Goal: Transaction & Acquisition: Obtain resource

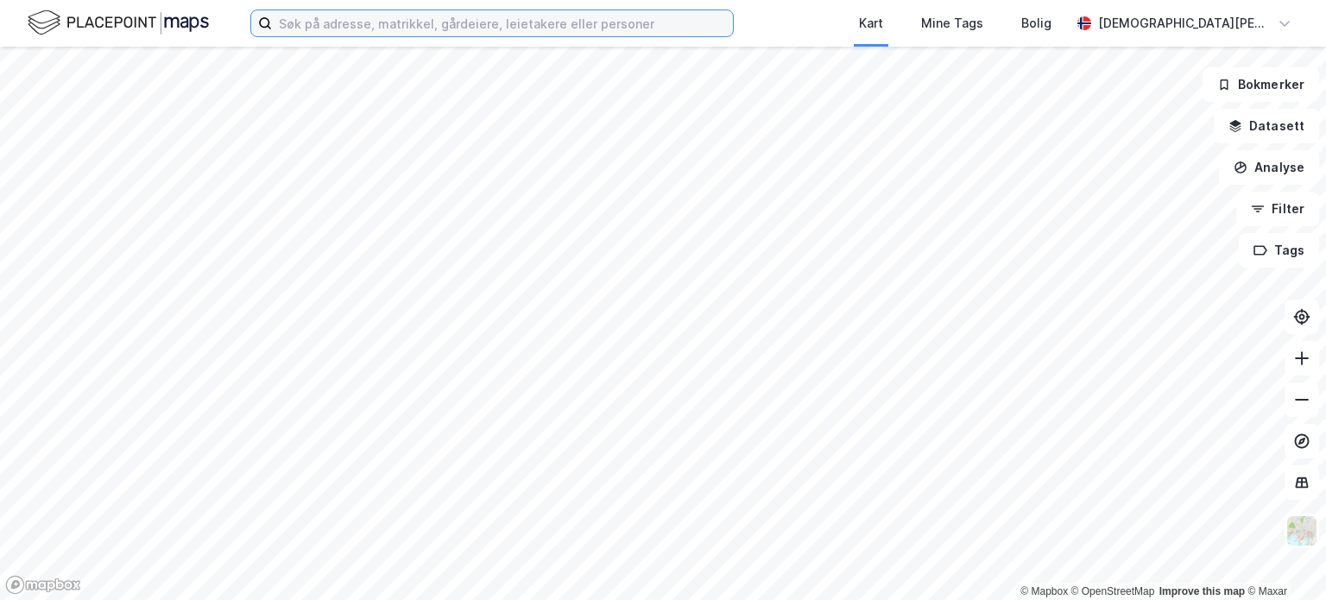
click at [396, 30] on input at bounding box center [502, 23] width 461 height 26
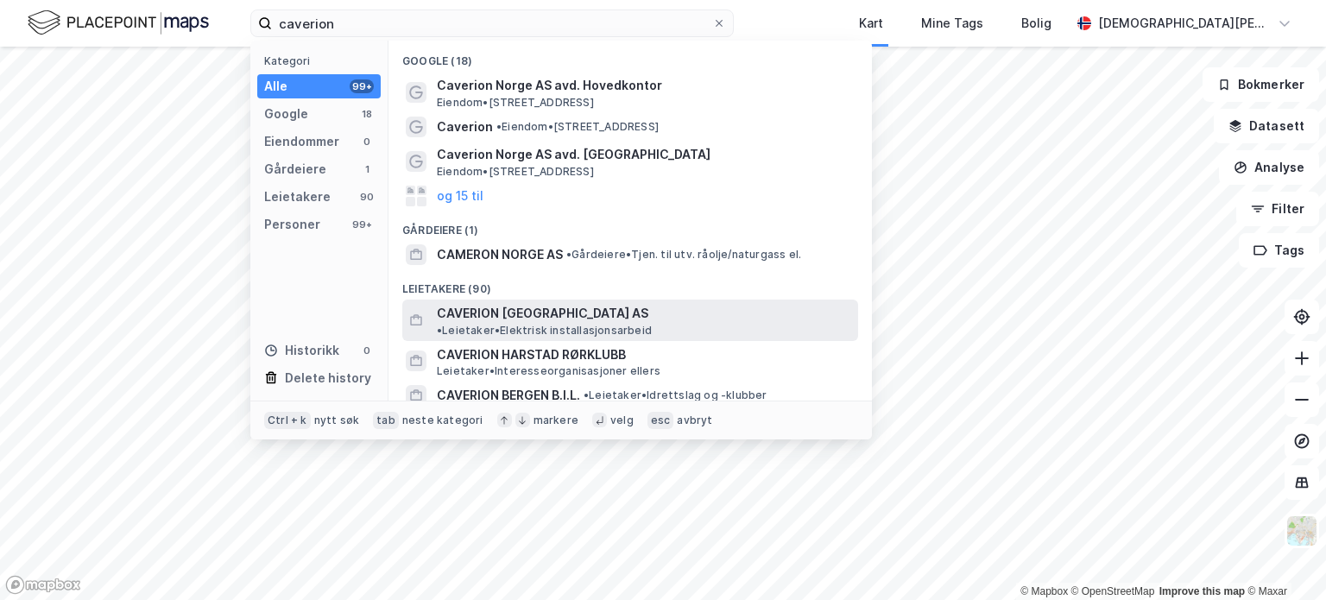
click at [511, 307] on span "CAVERION [GEOGRAPHIC_DATA] AS" at bounding box center [543, 313] width 212 height 21
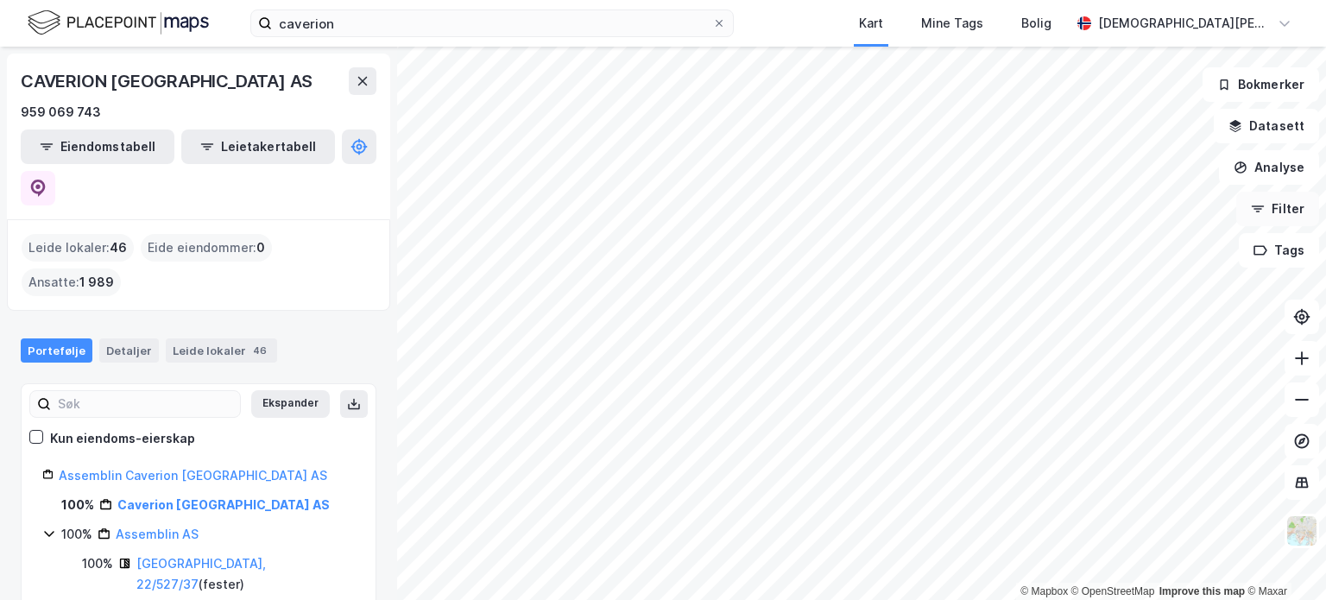
click at [1275, 205] on button "Filter" at bounding box center [1277, 209] width 83 height 35
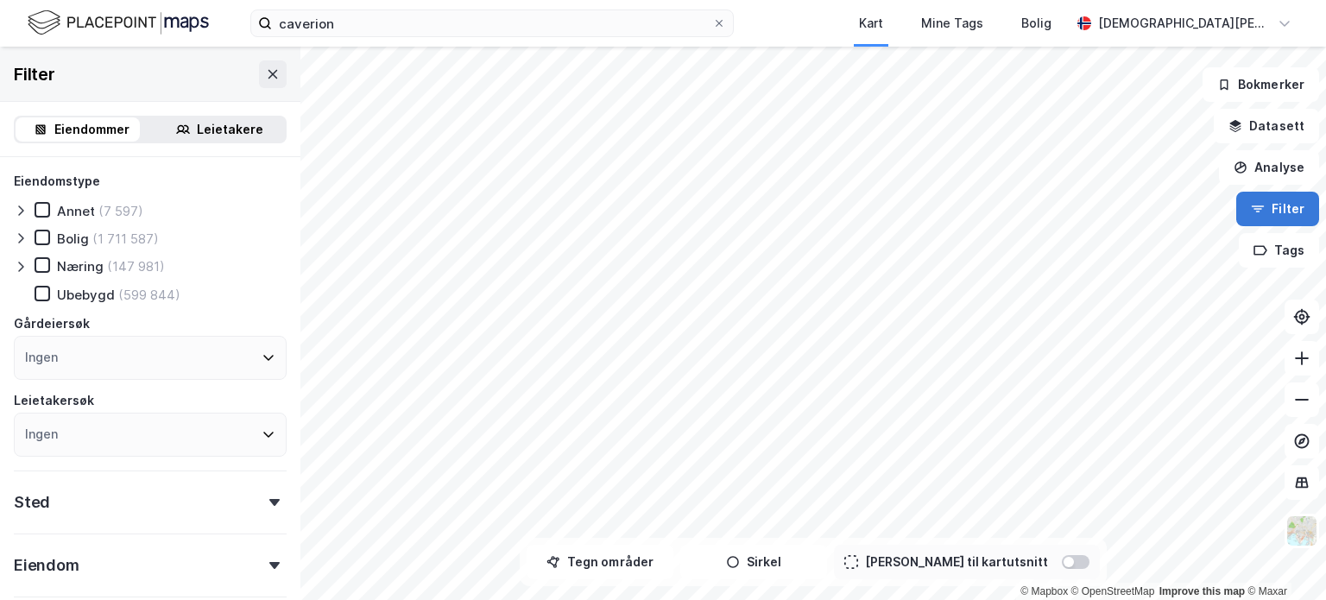
click at [1275, 205] on button "Filter" at bounding box center [1277, 209] width 83 height 35
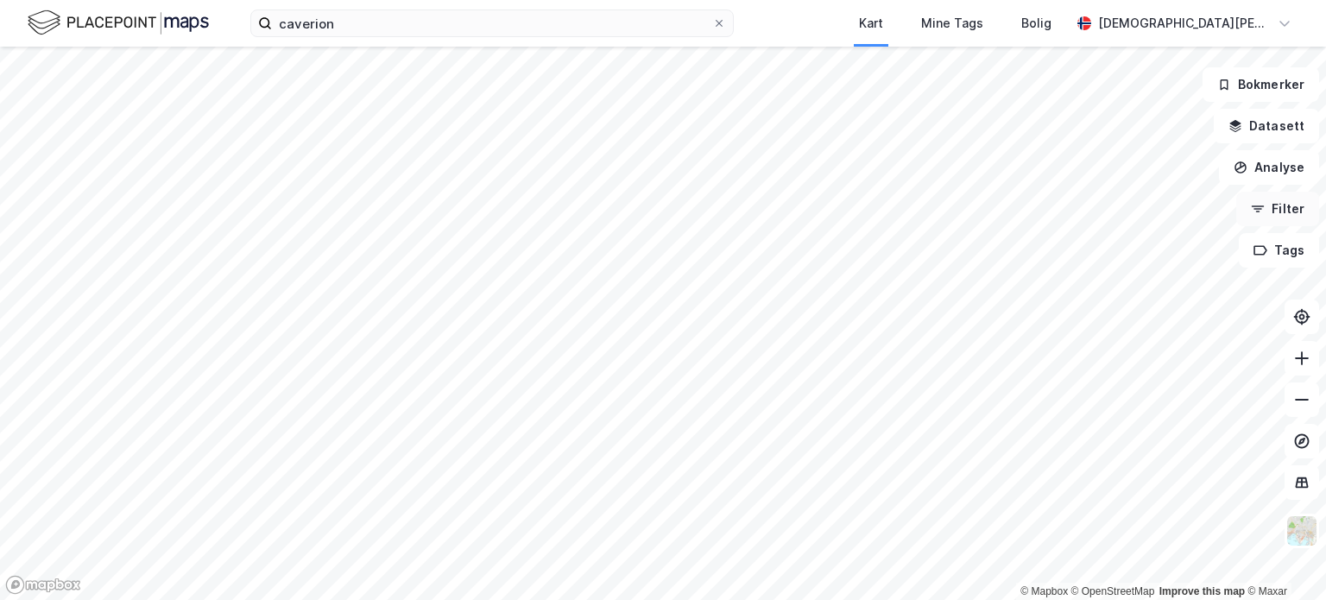
click at [1275, 205] on button "Filter" at bounding box center [1277, 209] width 83 height 35
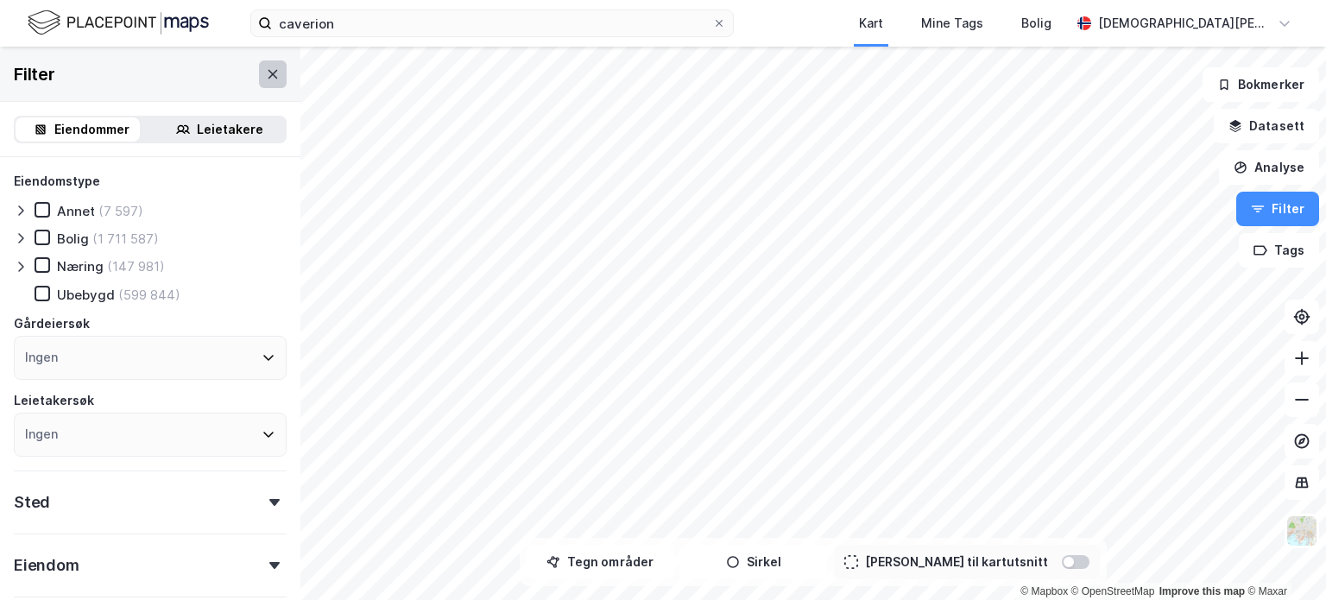
click at [268, 75] on icon at bounding box center [272, 73] width 9 height 9
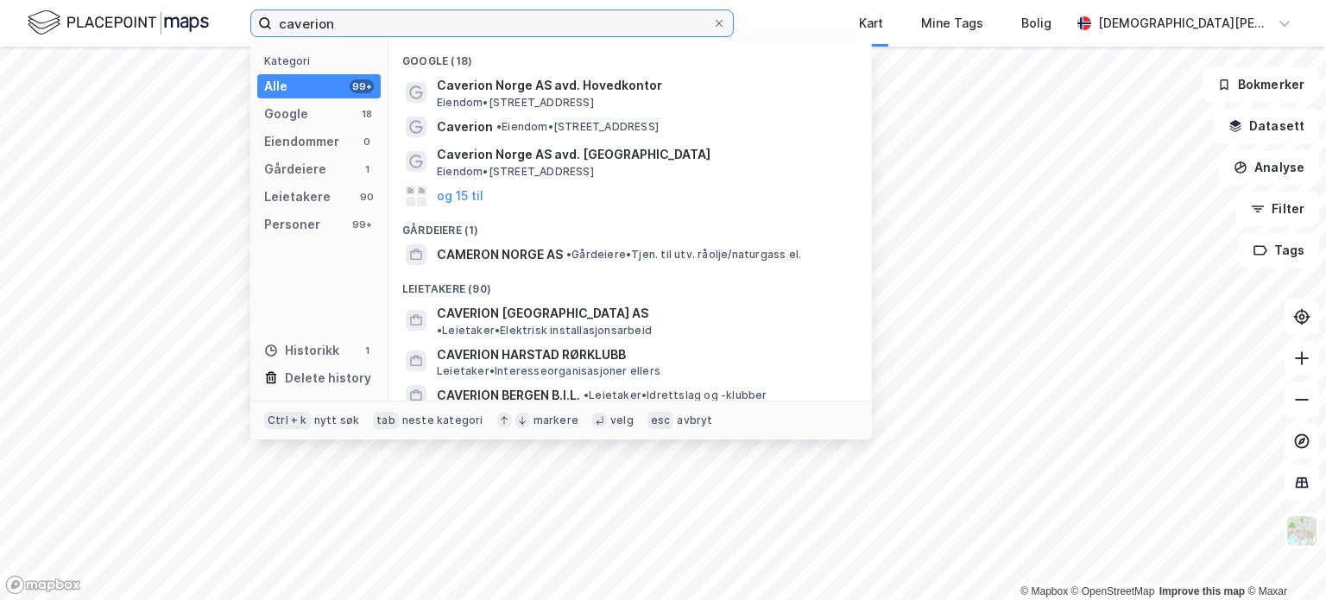
click at [376, 13] on input "caverion" at bounding box center [492, 23] width 440 height 26
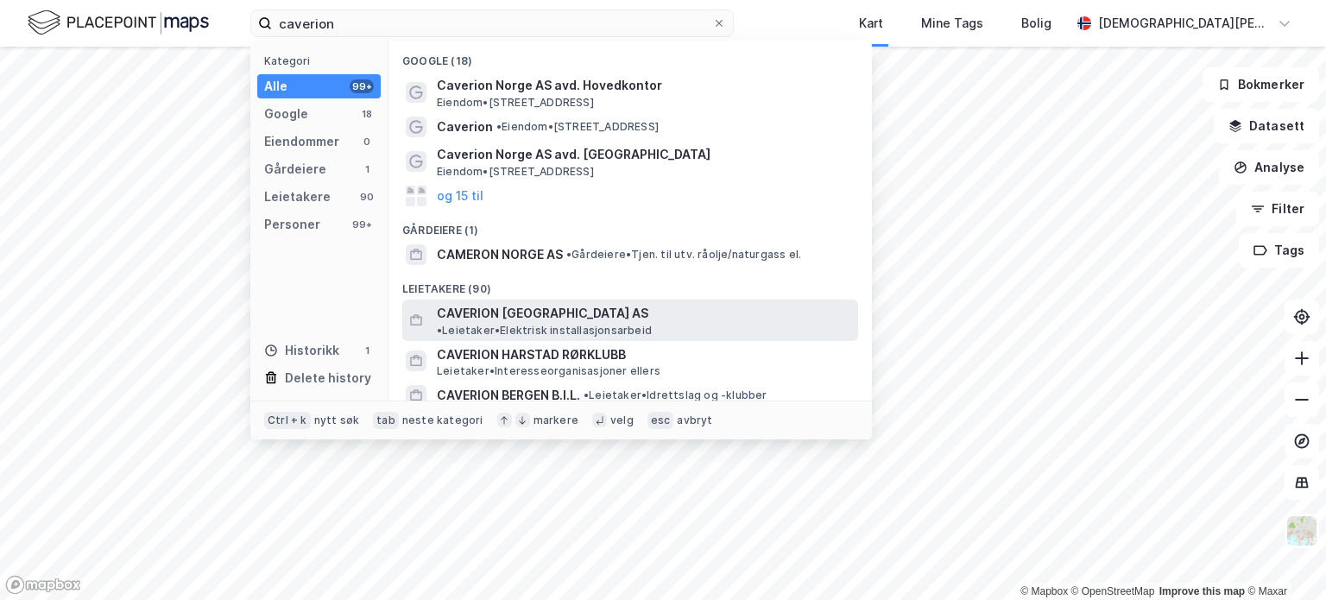
click at [530, 313] on span "CAVERION [GEOGRAPHIC_DATA] AS" at bounding box center [543, 313] width 212 height 21
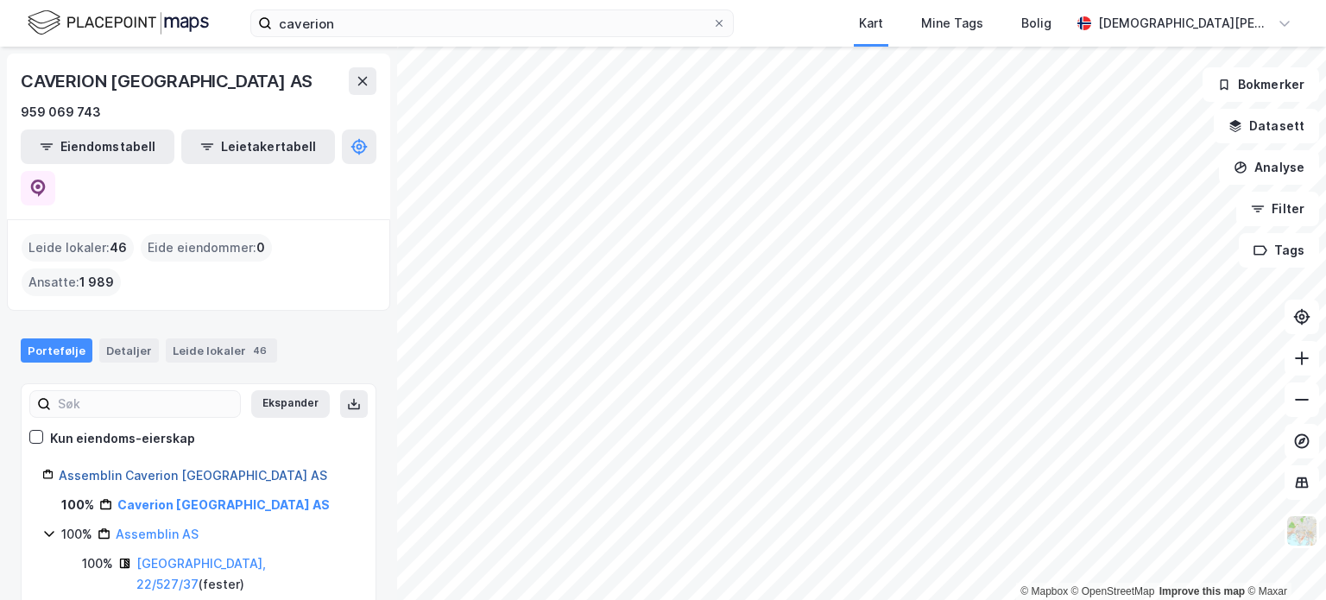
click at [171, 468] on link "Assemblin Caverion [GEOGRAPHIC_DATA] AS" at bounding box center [193, 475] width 268 height 15
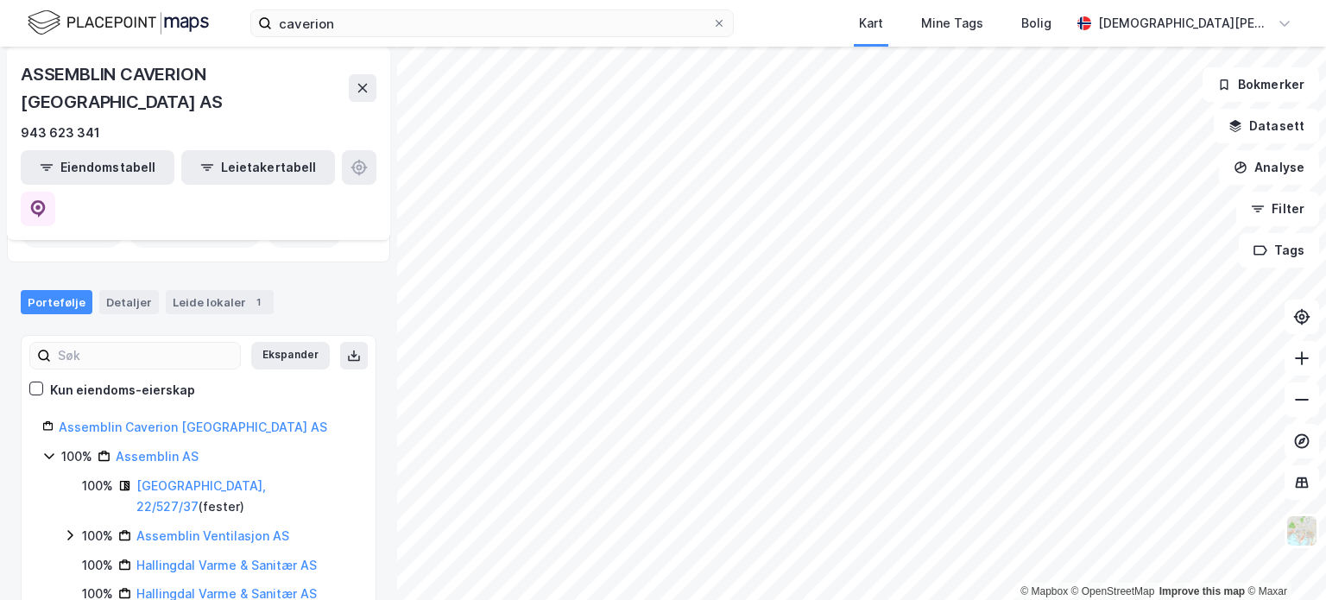
scroll to position [100, 0]
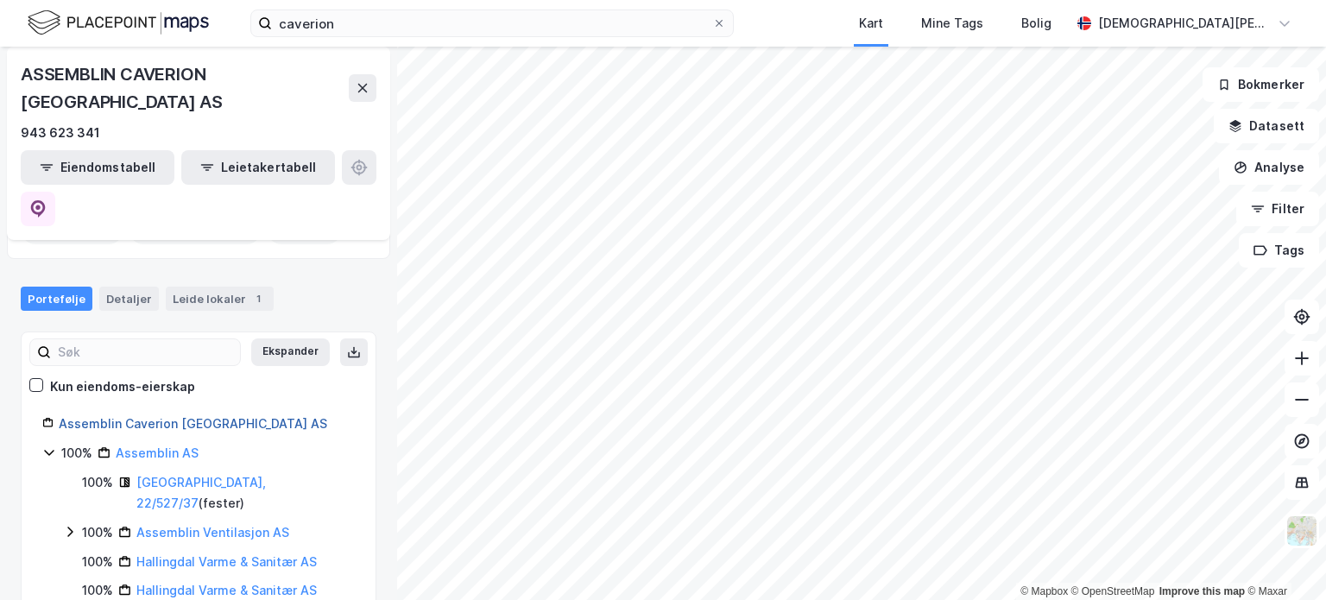
click at [161, 416] on link "Assemblin Caverion [GEOGRAPHIC_DATA] AS" at bounding box center [193, 423] width 268 height 15
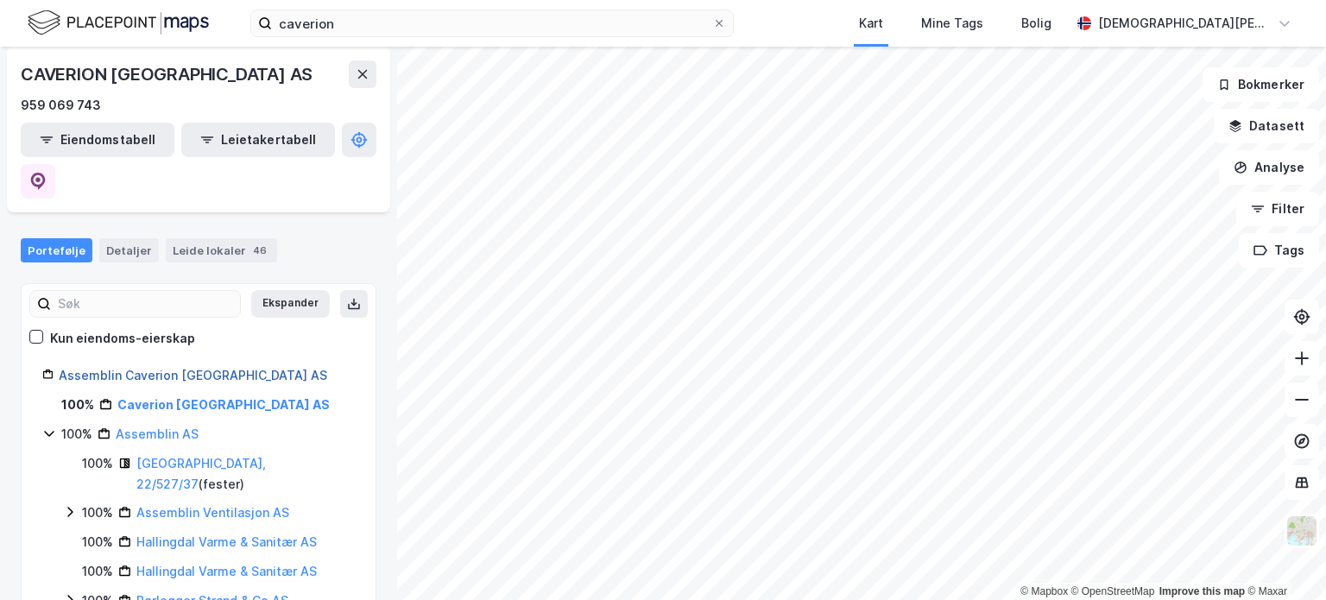
scroll to position [45, 0]
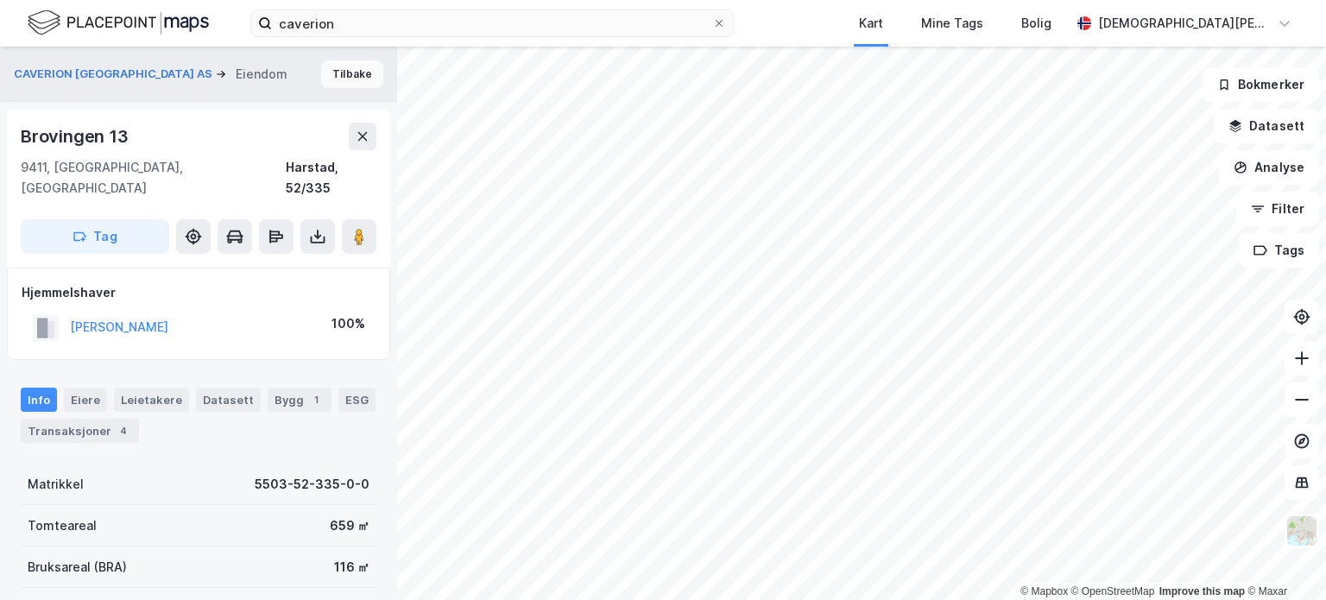
click at [336, 71] on button "Tilbake" at bounding box center [352, 74] width 62 height 28
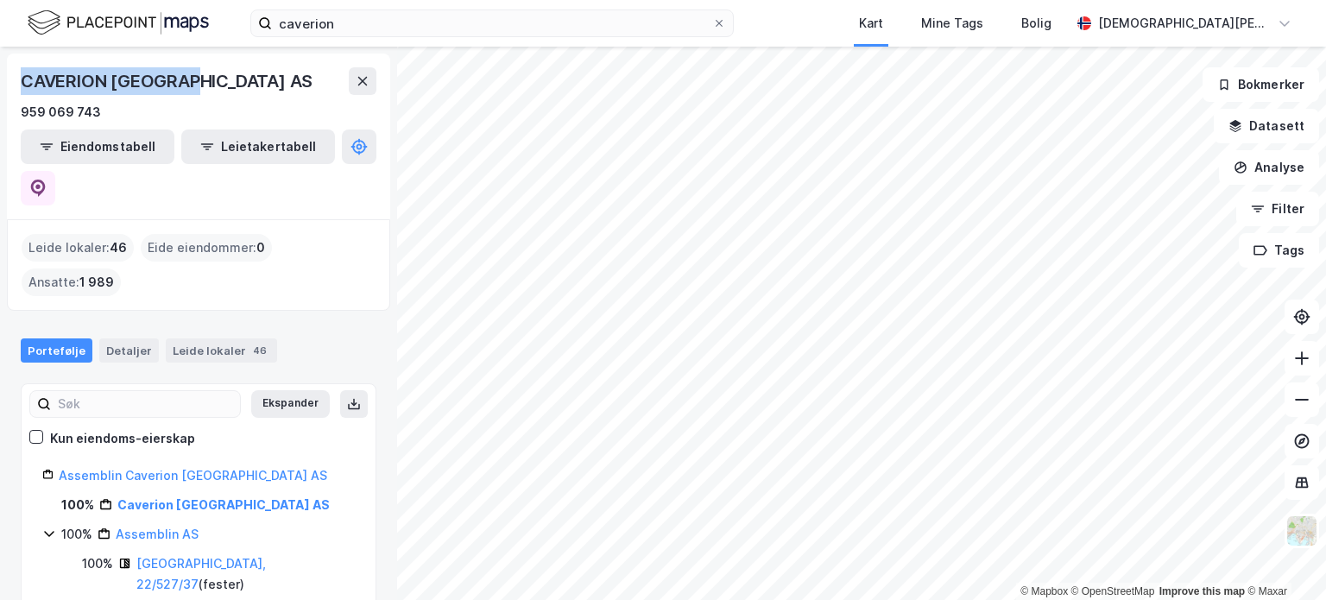
drag, startPoint x: 212, startPoint y: 77, endPoint x: 21, endPoint y: 62, distance: 191.4
click at [21, 62] on div "CAVERION [GEOGRAPHIC_DATA] AS 959 069 743 Eiendomstabell Leietakertabell" at bounding box center [198, 137] width 383 height 166
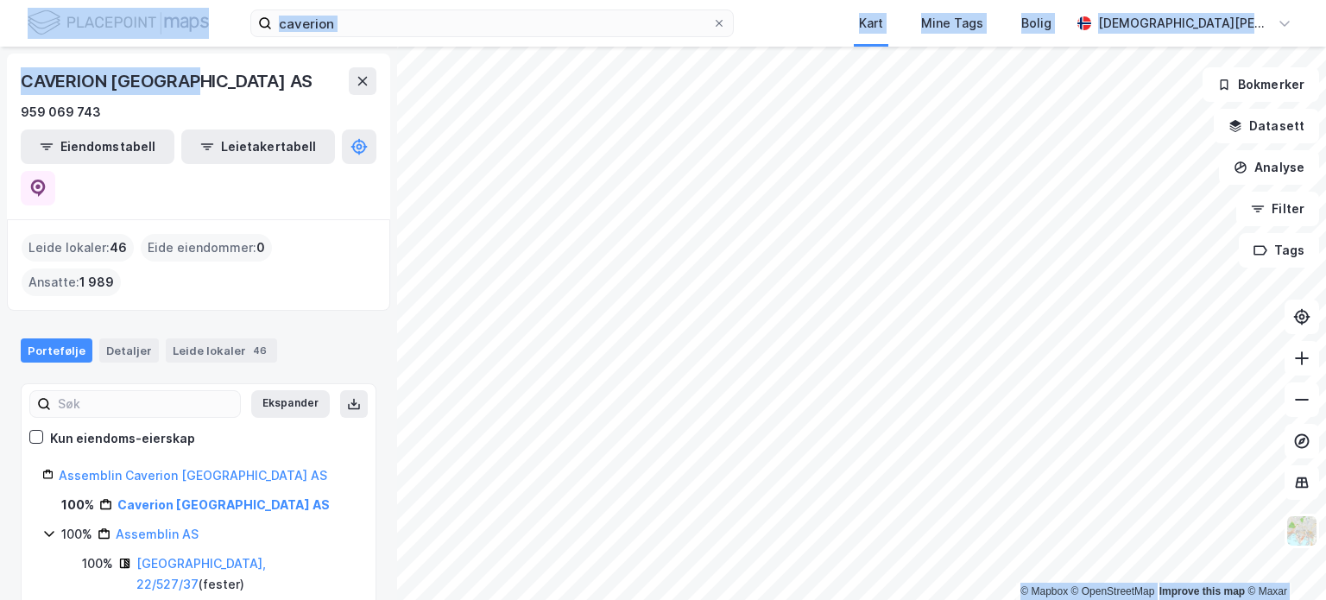
drag, startPoint x: 224, startPoint y: 23, endPoint x: 233, endPoint y: 87, distance: 64.6
click at [233, 87] on div "caverion Kart Mine Tags Bolig [PERSON_NAME] © Mapbox © OpenStreetMap Improve th…" at bounding box center [663, 300] width 1326 height 600
click at [233, 87] on div "CAVERION [GEOGRAPHIC_DATA] AS" at bounding box center [199, 81] width 356 height 28
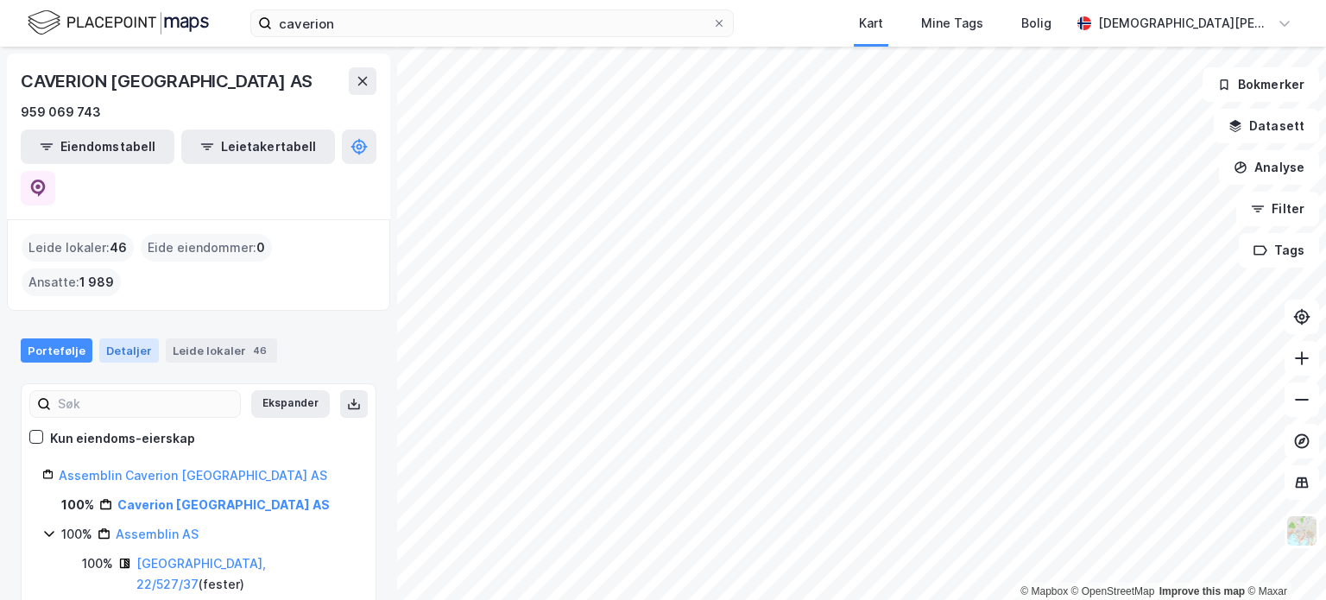
click at [124, 338] on div "Detaljer" at bounding box center [129, 350] width 60 height 24
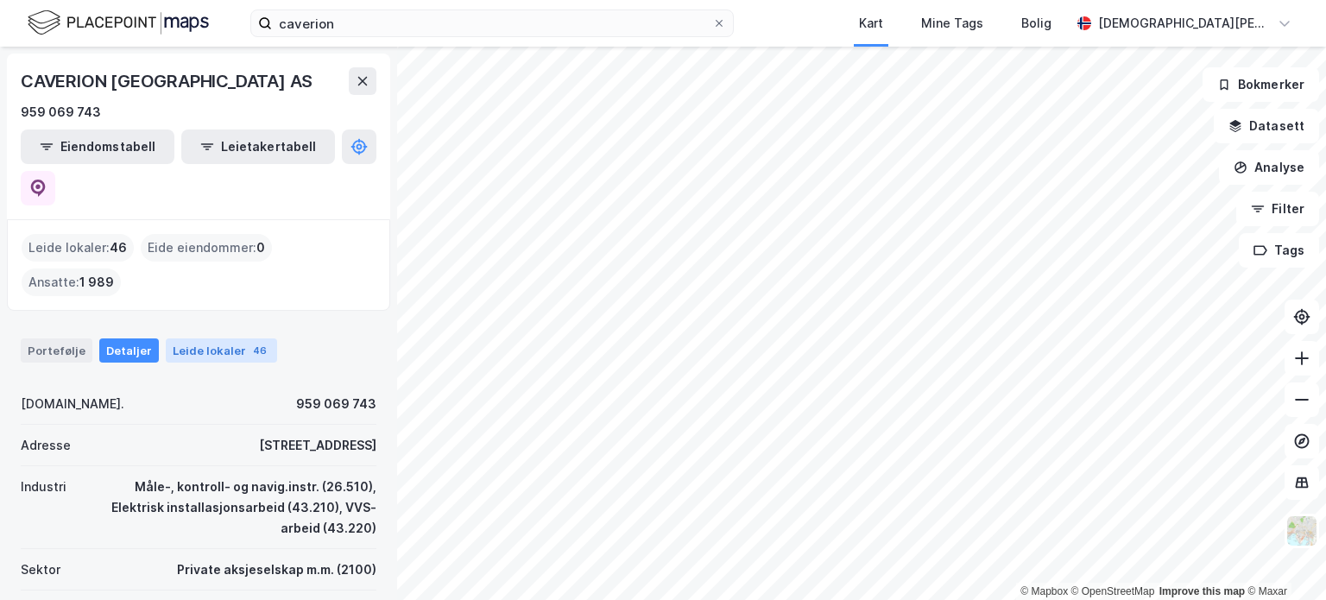
click at [218, 338] on div "Leide lokaler 46" at bounding box center [221, 350] width 111 height 24
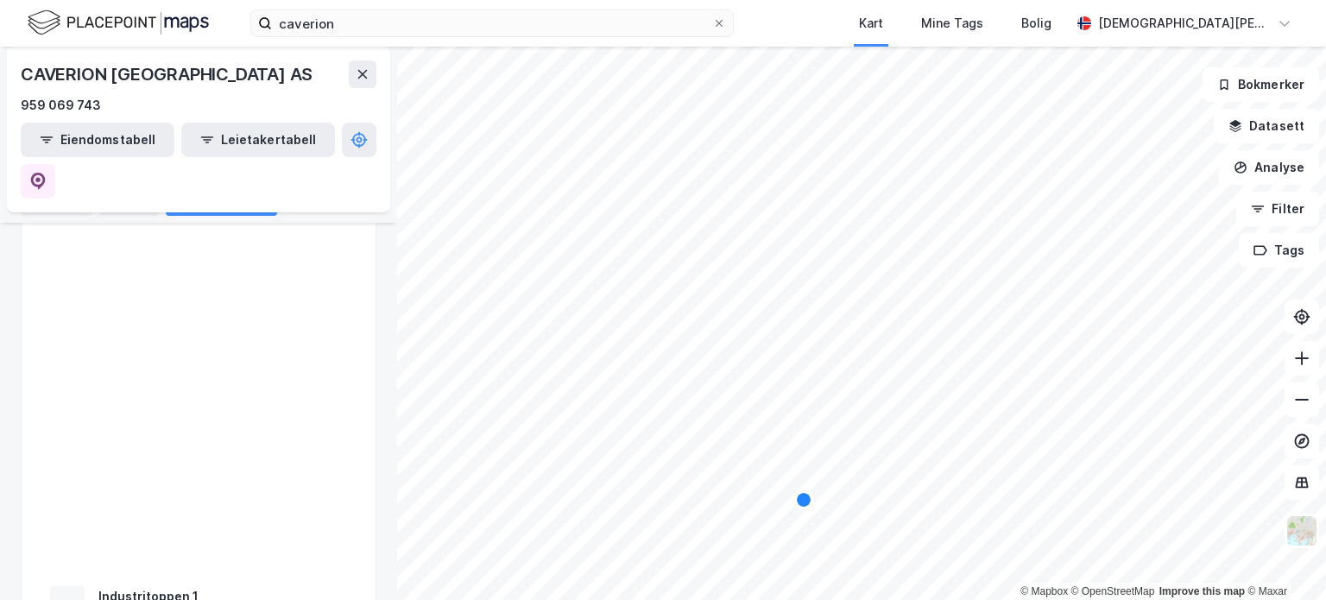
scroll to position [4228, 0]
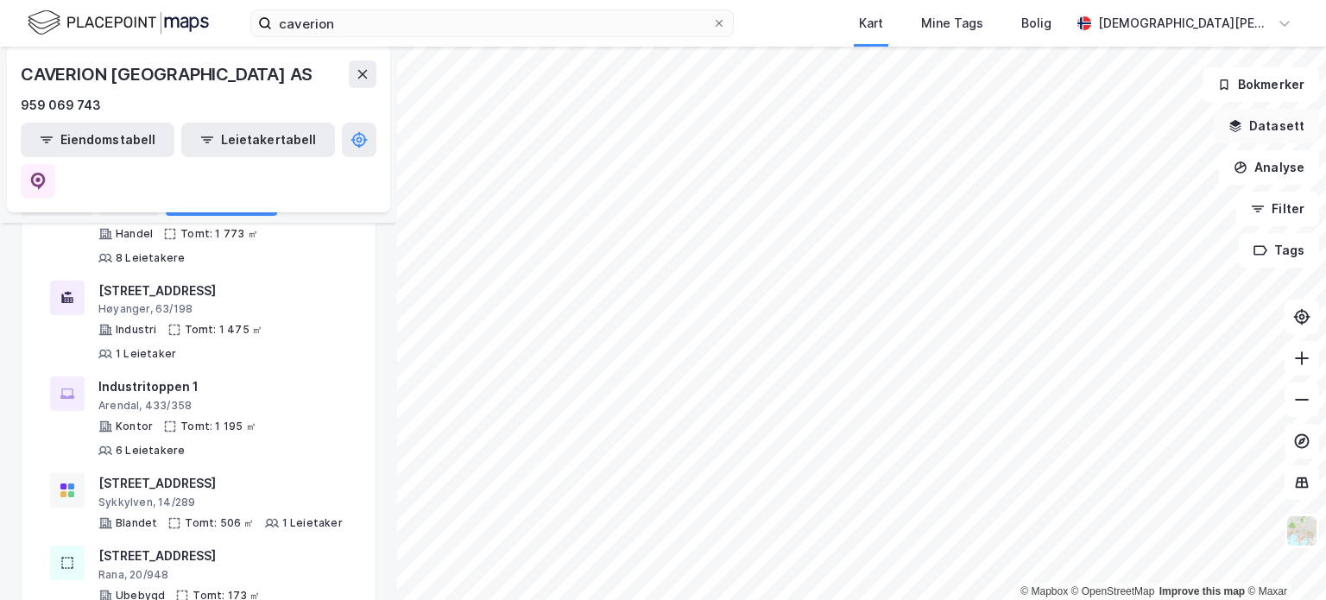
click at [1267, 123] on button "Datasett" at bounding box center [1266, 126] width 105 height 35
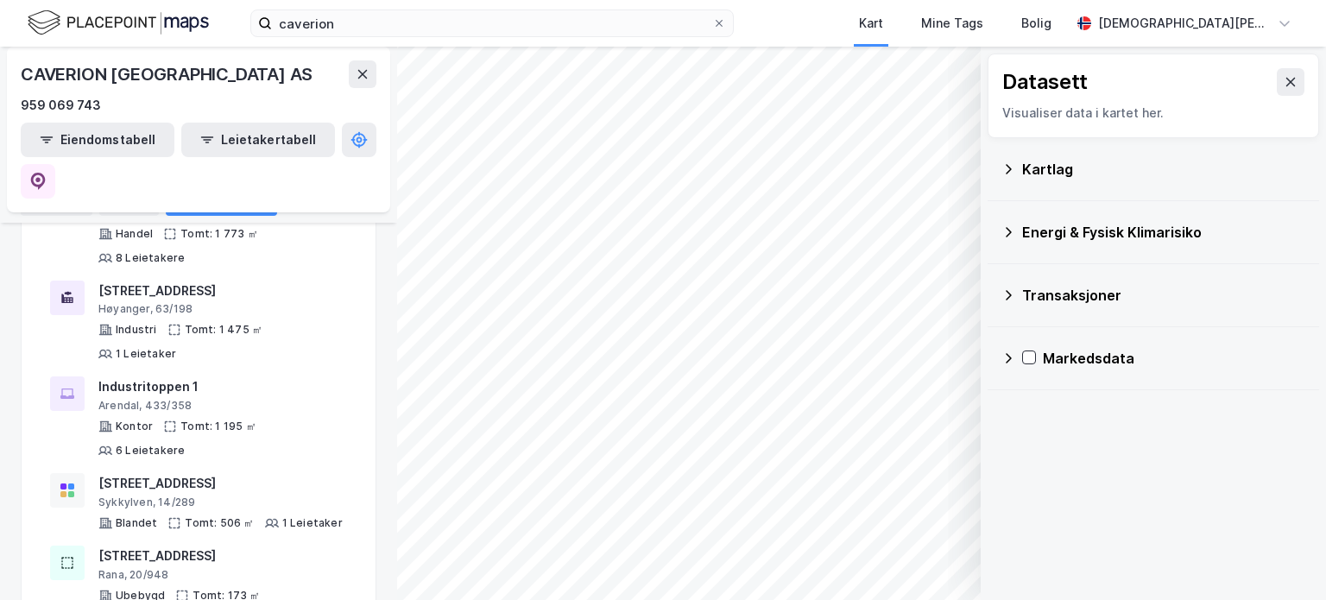
click at [1047, 171] on div "Kartlag" at bounding box center [1163, 169] width 283 height 21
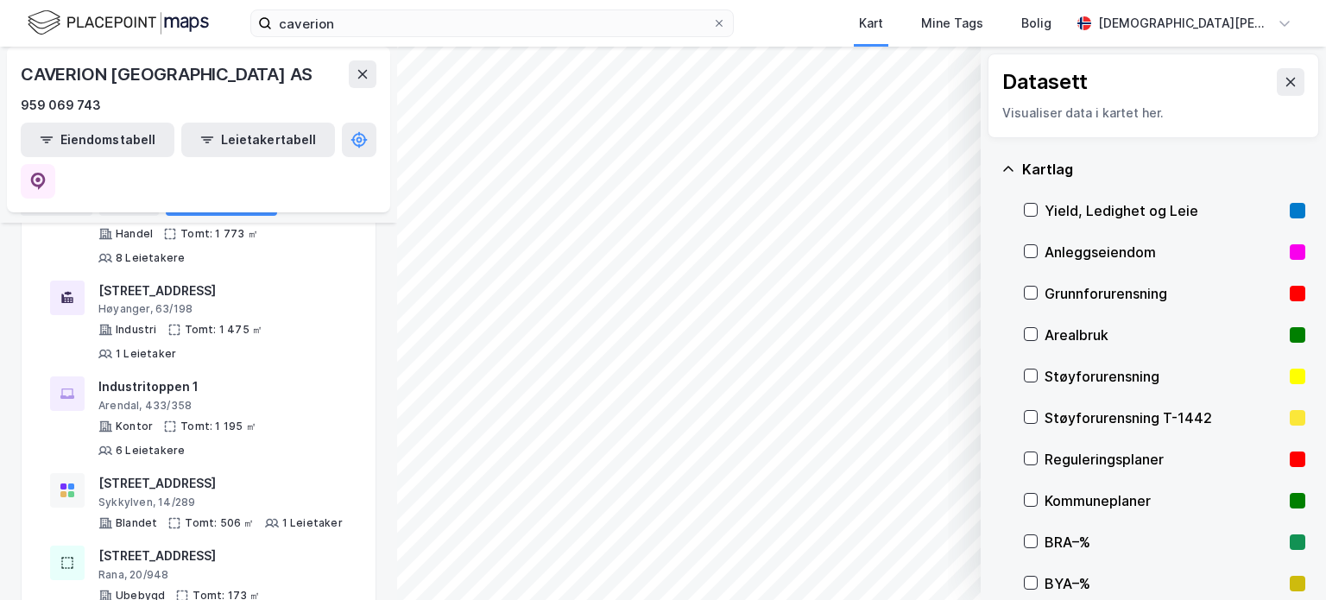
click at [1047, 171] on div "Kartlag" at bounding box center [1163, 169] width 283 height 21
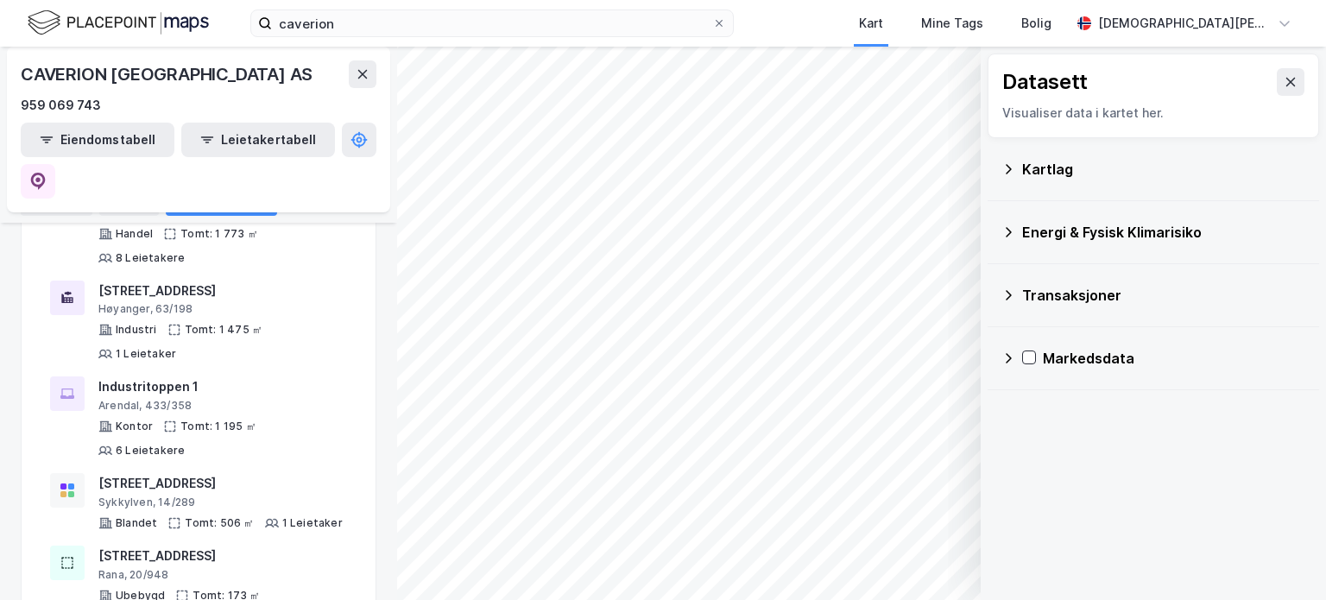
click at [1053, 231] on div "Energi & Fysisk Klimarisiko" at bounding box center [1163, 232] width 283 height 21
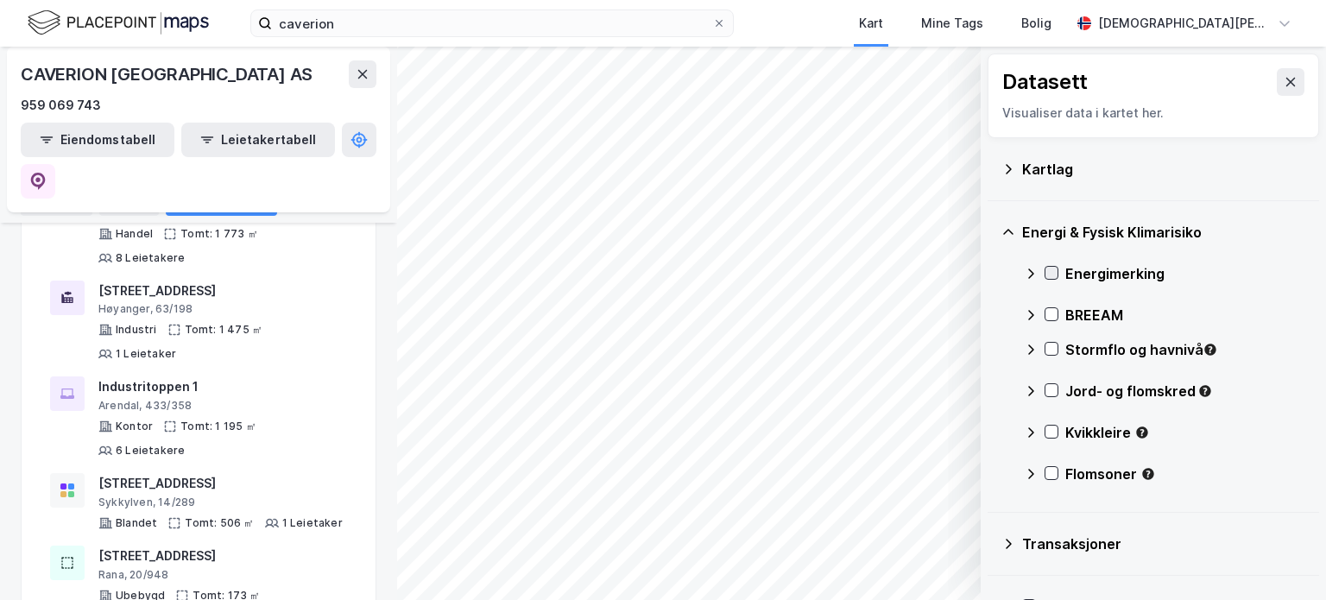
click at [1052, 272] on icon at bounding box center [1051, 273] width 12 height 12
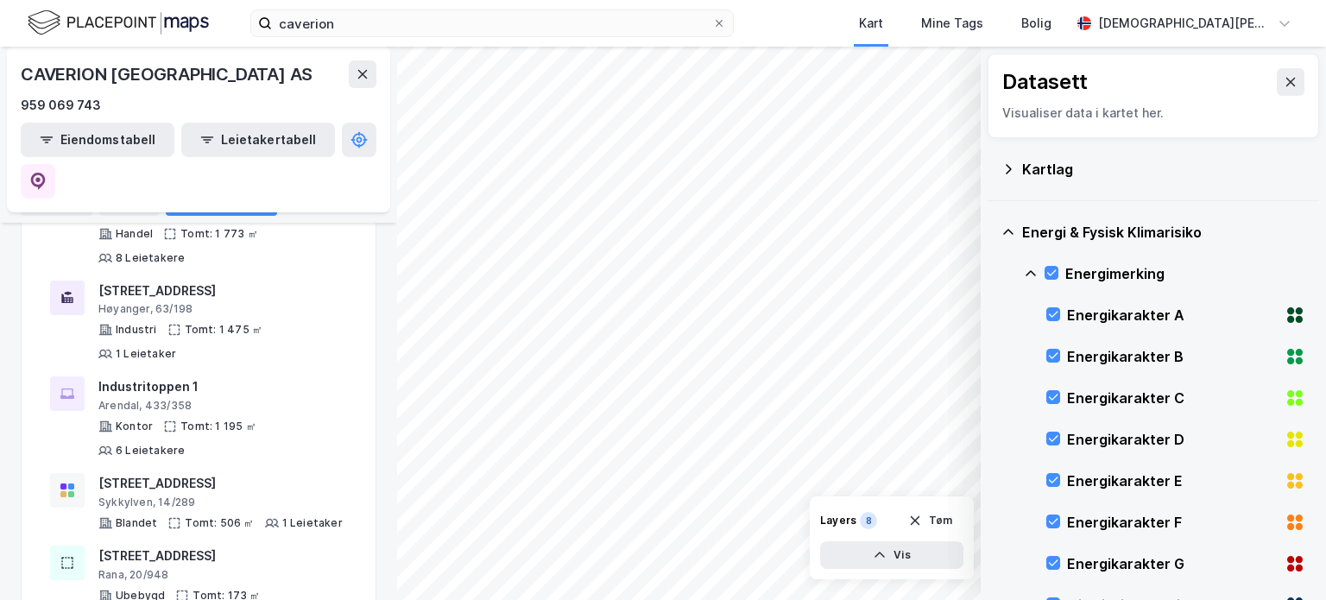
scroll to position [376, 0]
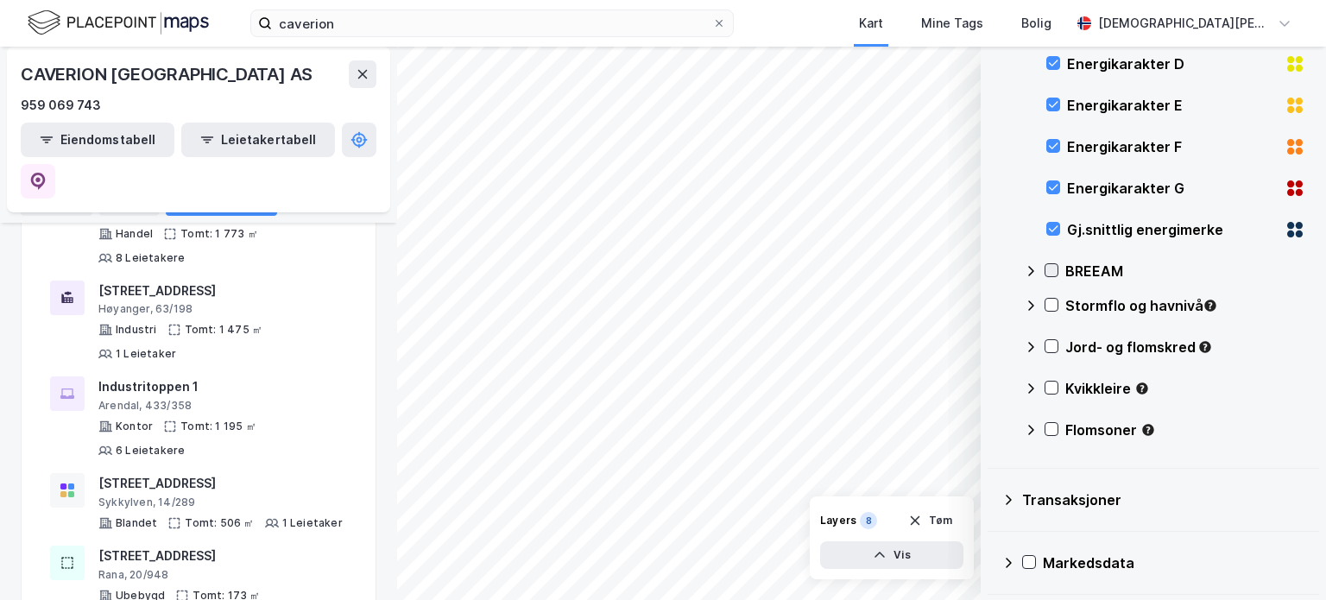
click at [1045, 266] on icon at bounding box center [1051, 270] width 12 height 12
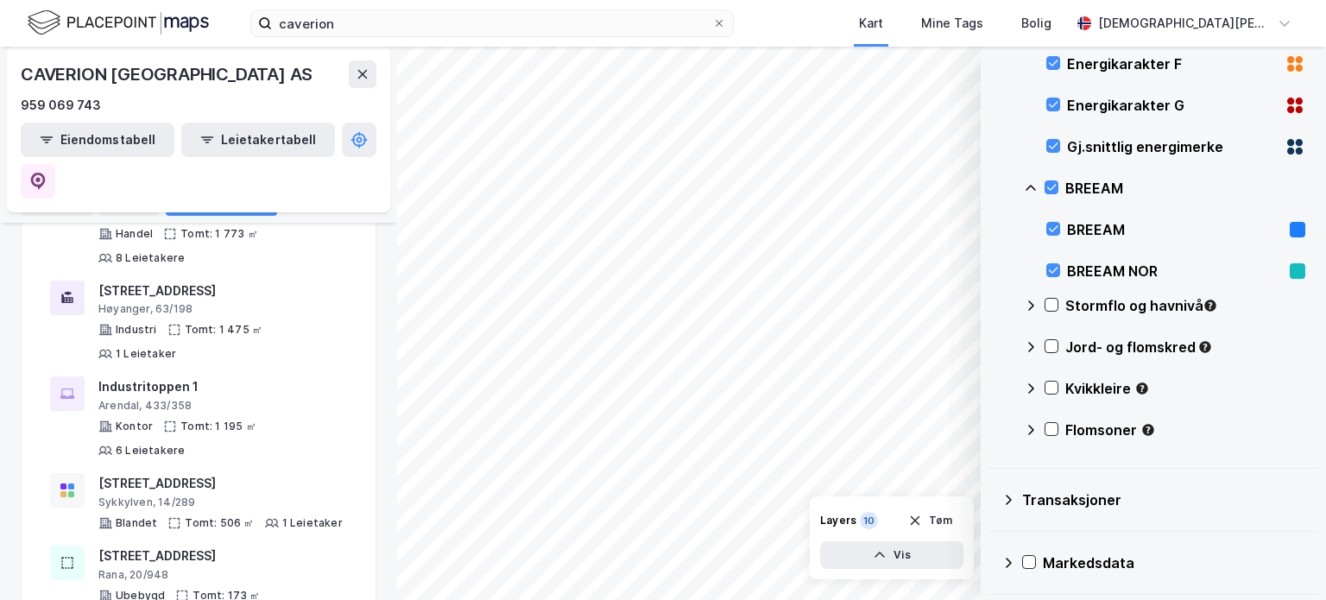
scroll to position [0, 0]
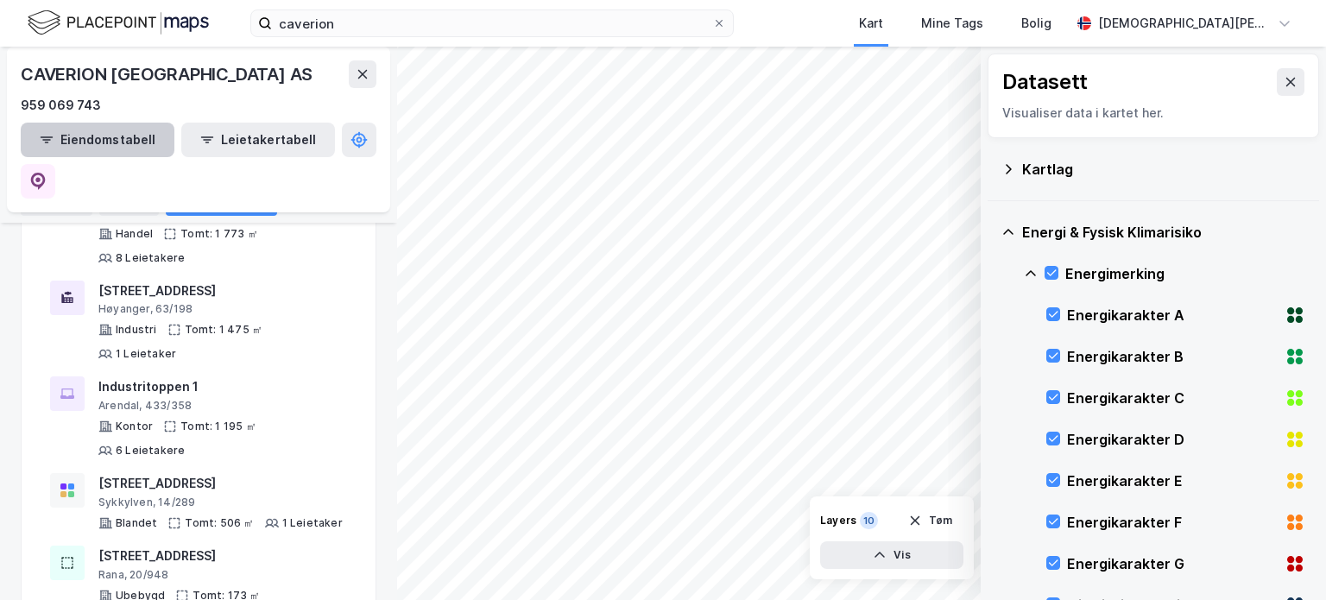
click at [127, 129] on button "Eiendomstabell" at bounding box center [98, 140] width 154 height 35
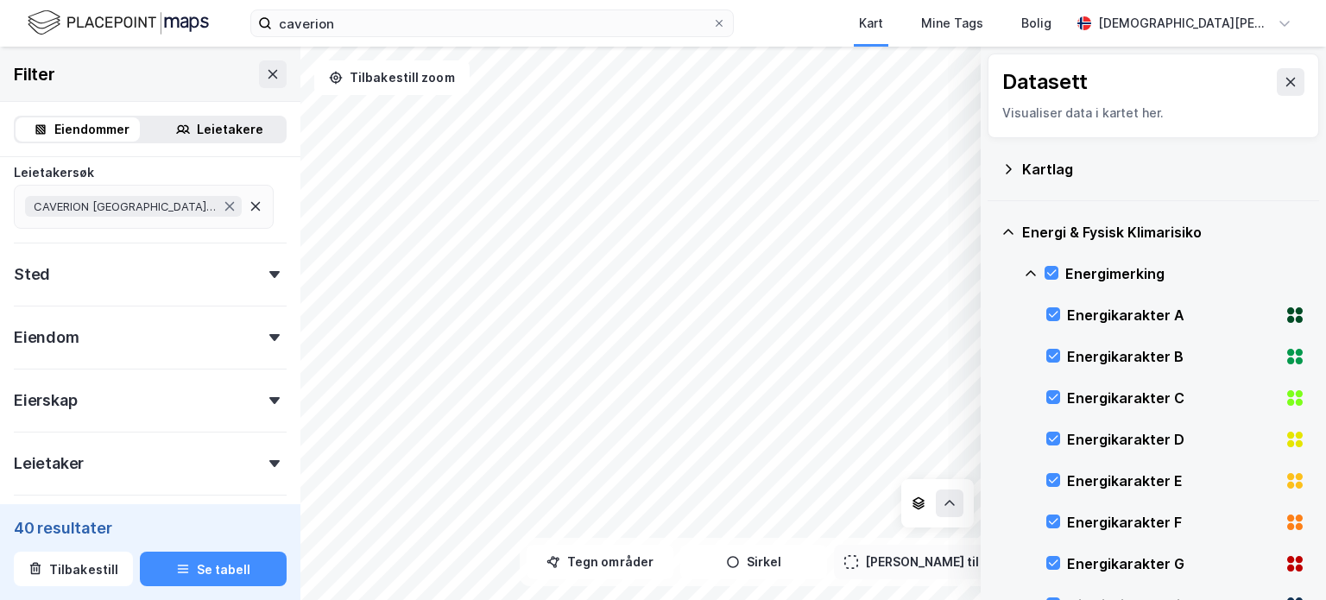
scroll to position [367, 0]
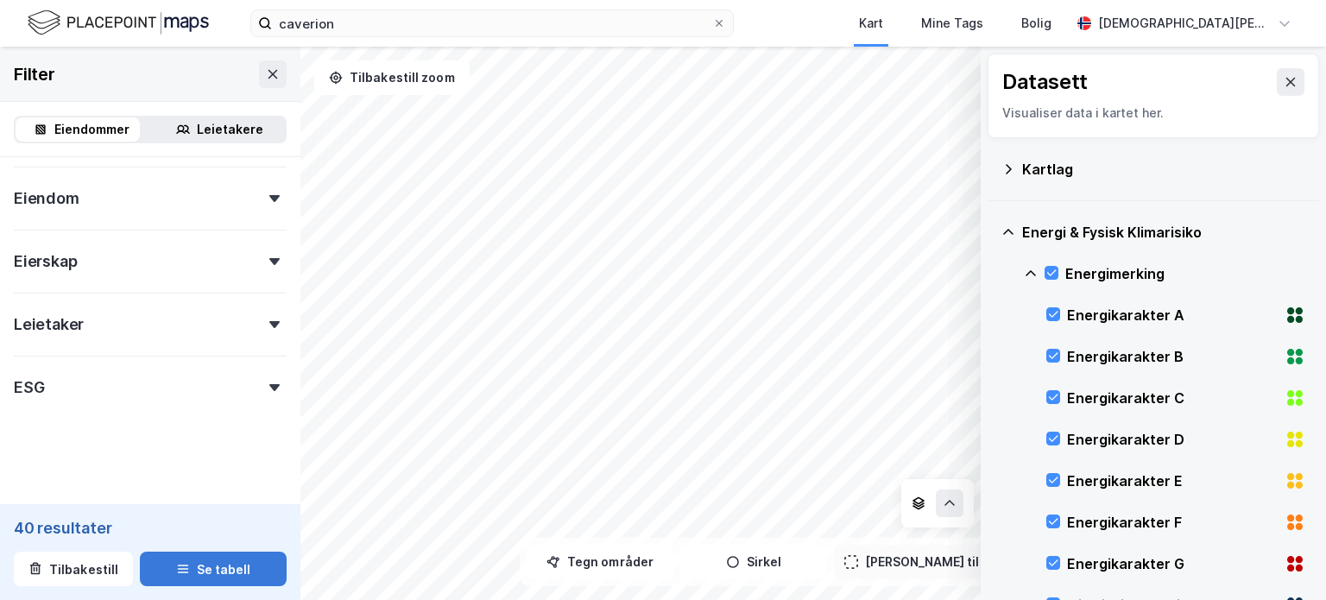
click at [232, 573] on button "Se tabell" at bounding box center [213, 569] width 147 height 35
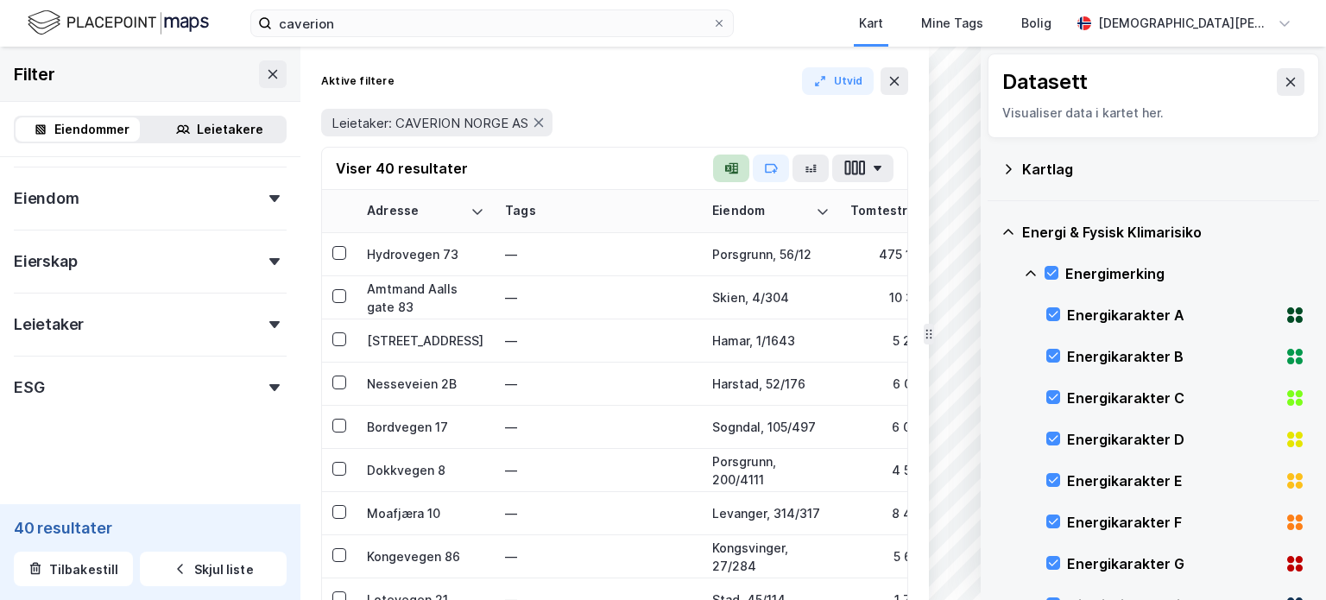
click at [725, 175] on button "button" at bounding box center [731, 169] width 36 height 28
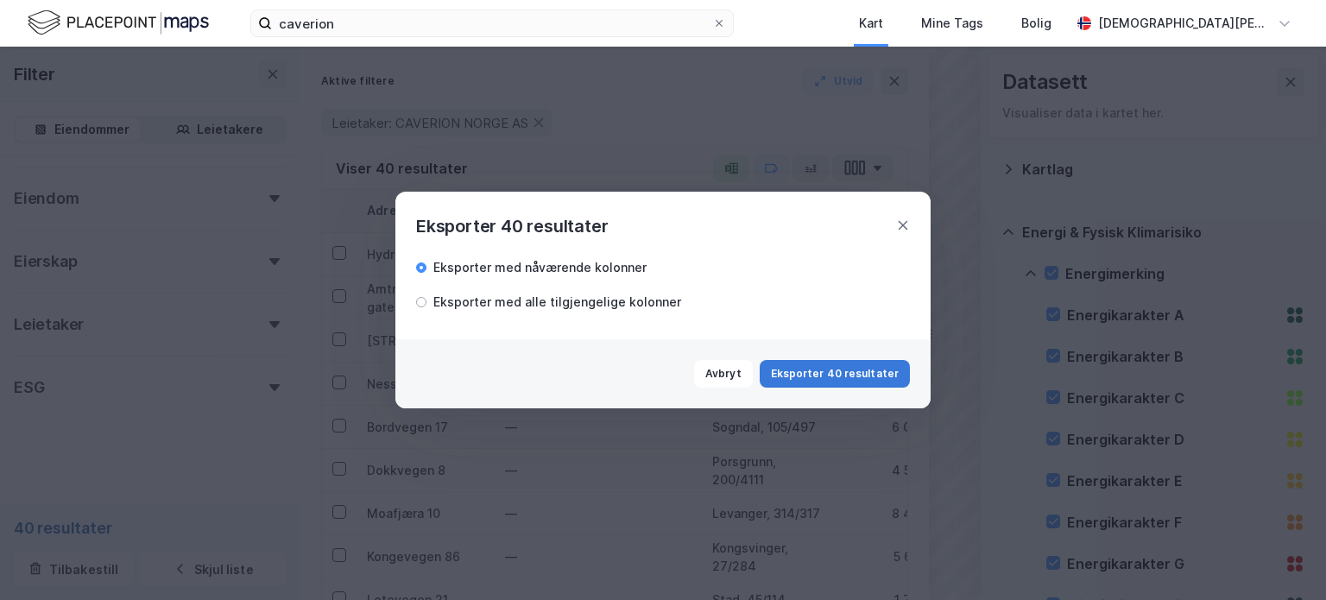
click at [846, 378] on button "Eksporter 40 resultater" at bounding box center [835, 374] width 150 height 28
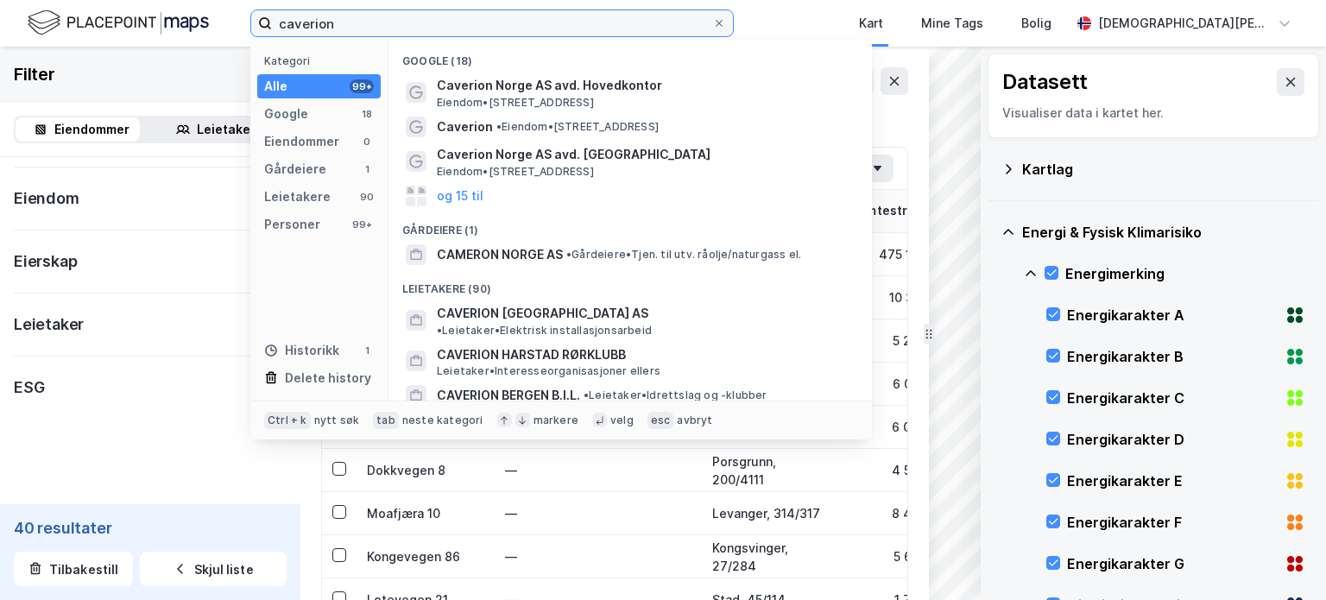
click at [428, 25] on input "caverion" at bounding box center [492, 23] width 440 height 26
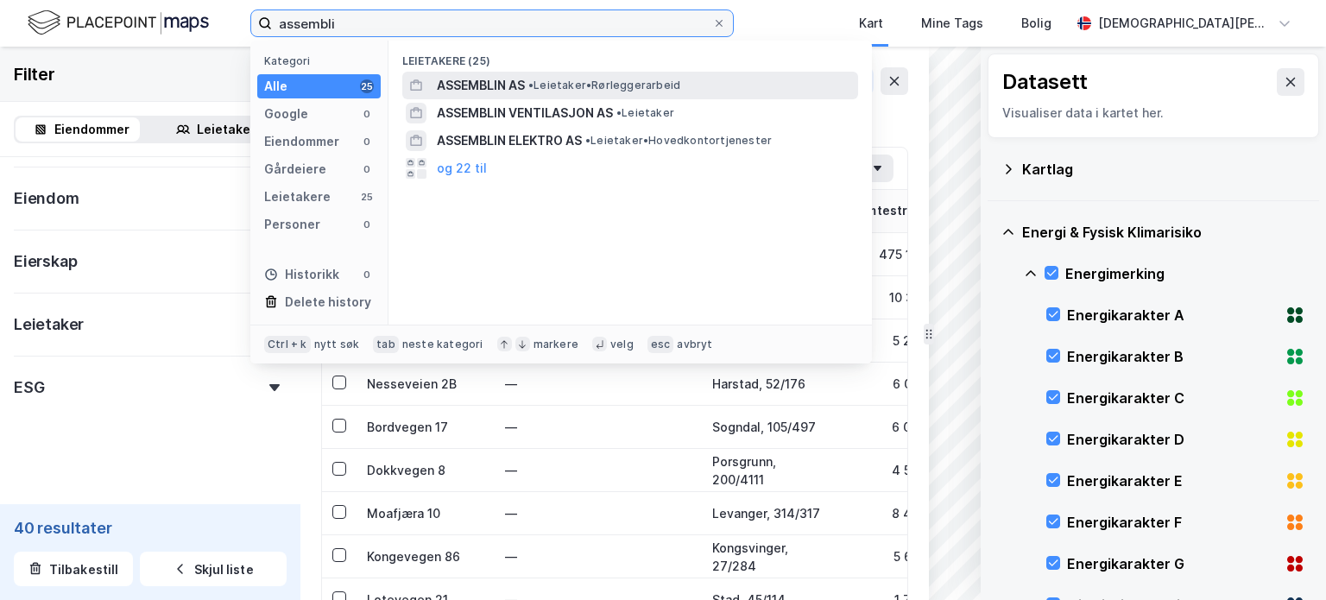
type input "assembli"
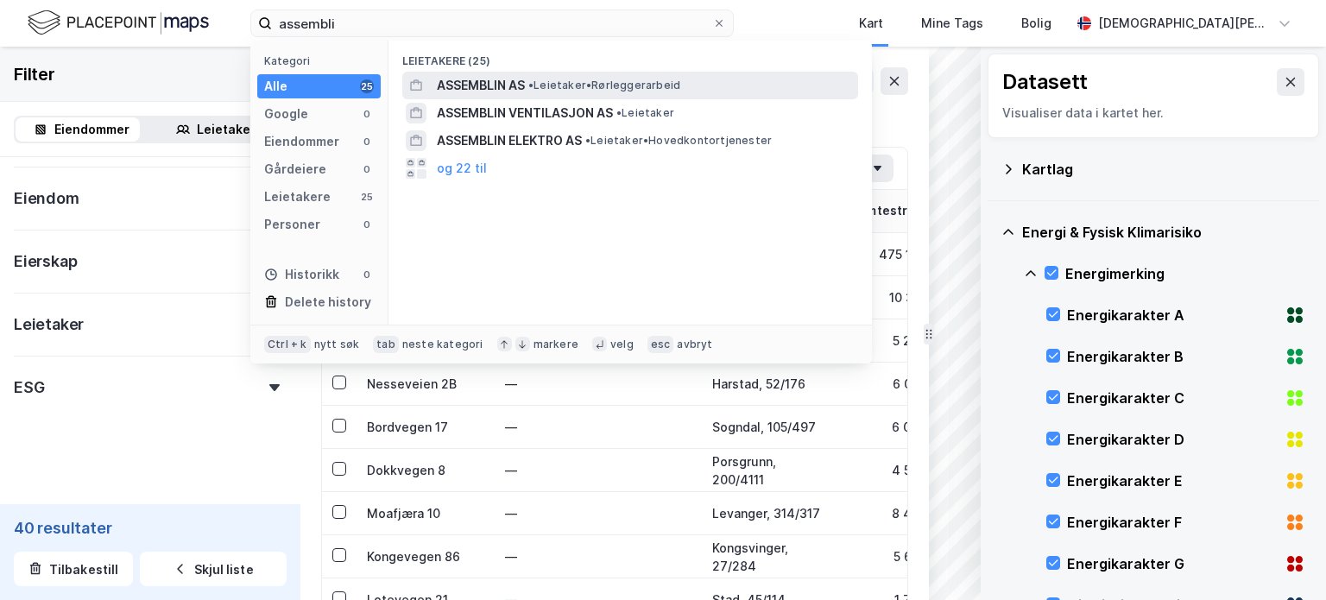
click at [465, 80] on span "ASSEMBLIN AS" at bounding box center [481, 85] width 88 height 21
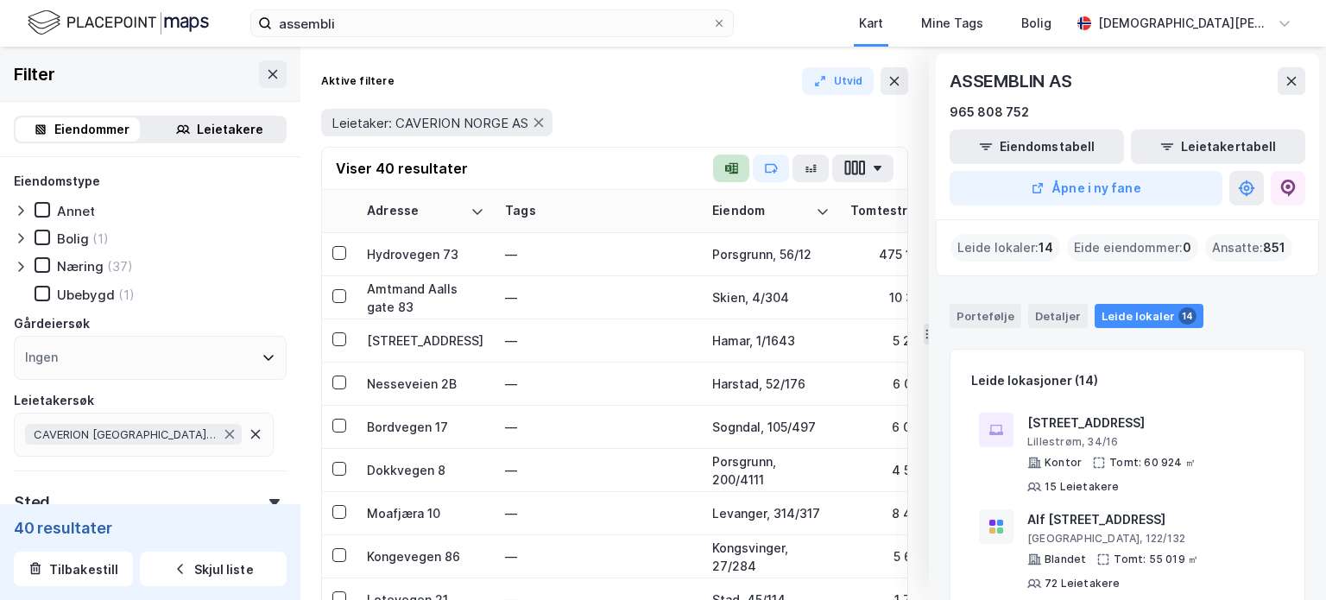
click at [728, 167] on icon "button" at bounding box center [728, 168] width 7 height 7
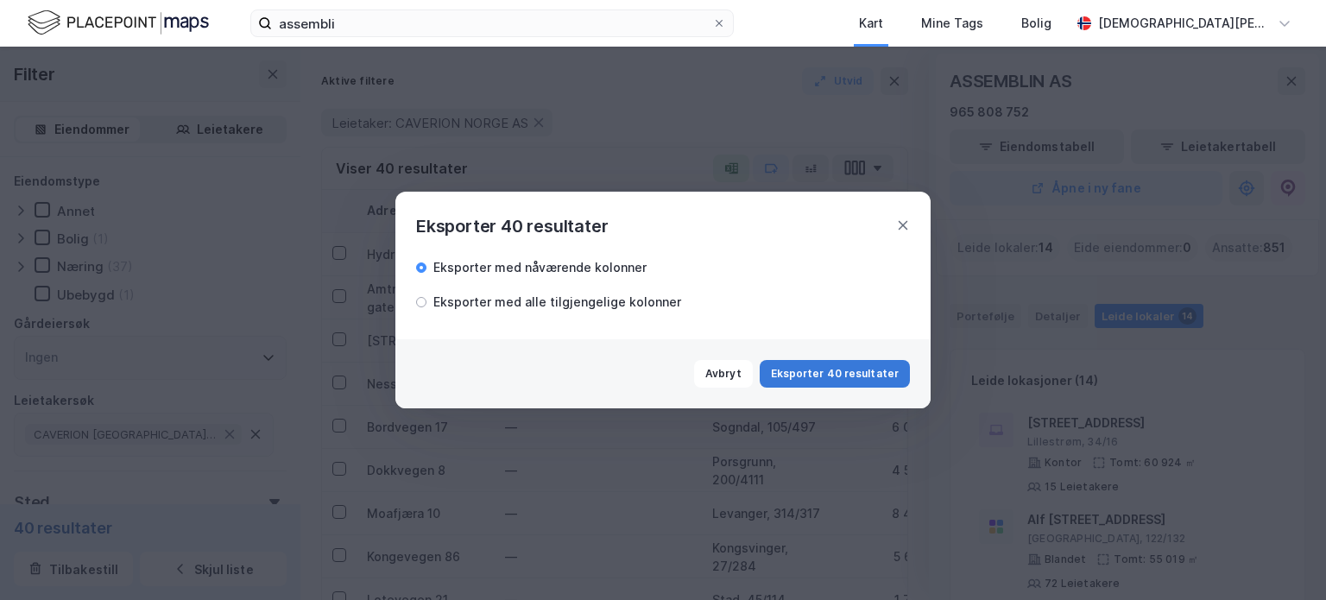
click at [853, 376] on button "Eksporter 40 resultater" at bounding box center [835, 374] width 150 height 28
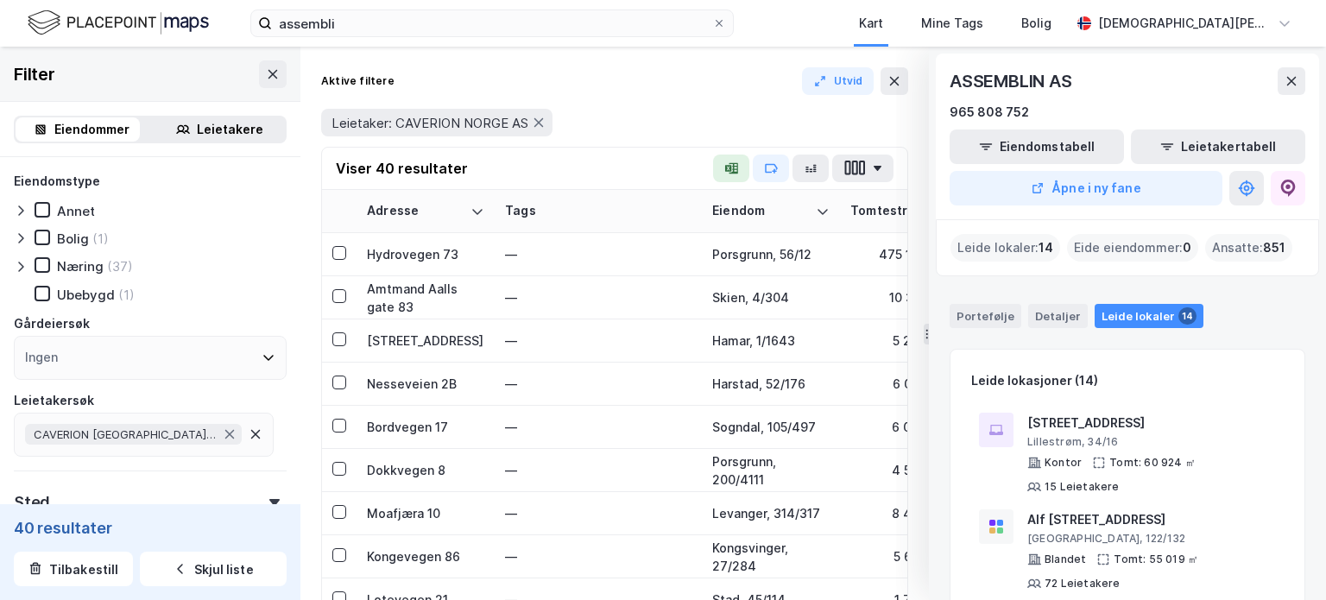
click at [195, 26] on img at bounding box center [118, 23] width 181 height 30
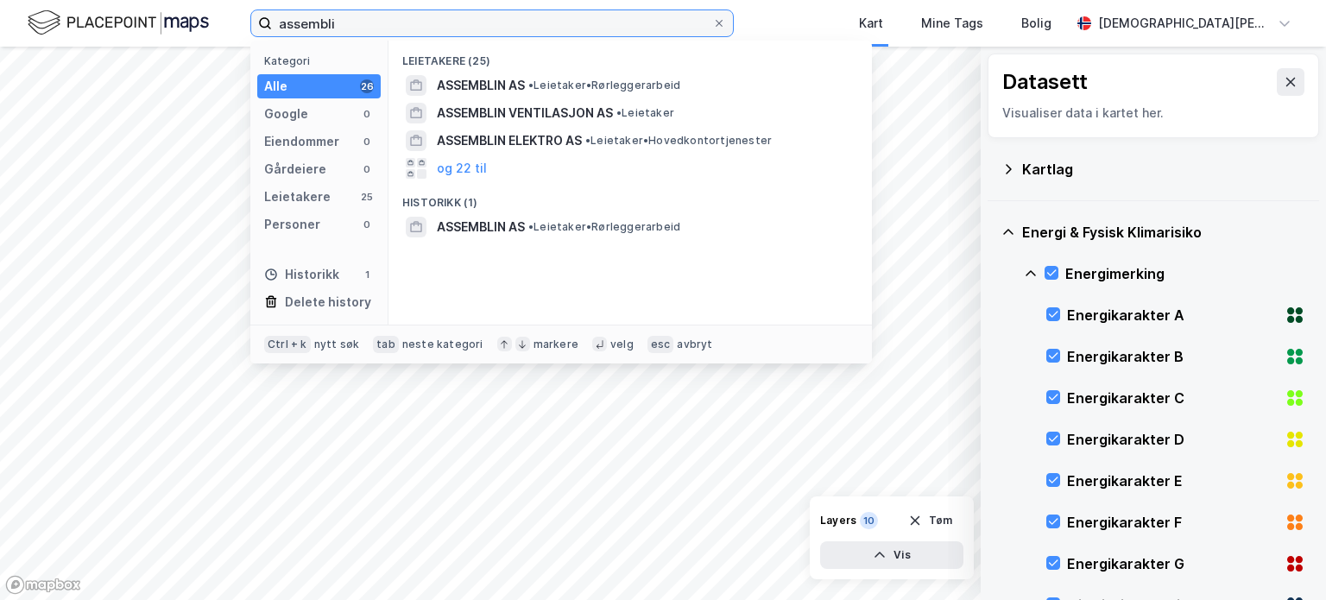
click at [459, 29] on input "assembli" at bounding box center [492, 23] width 440 height 26
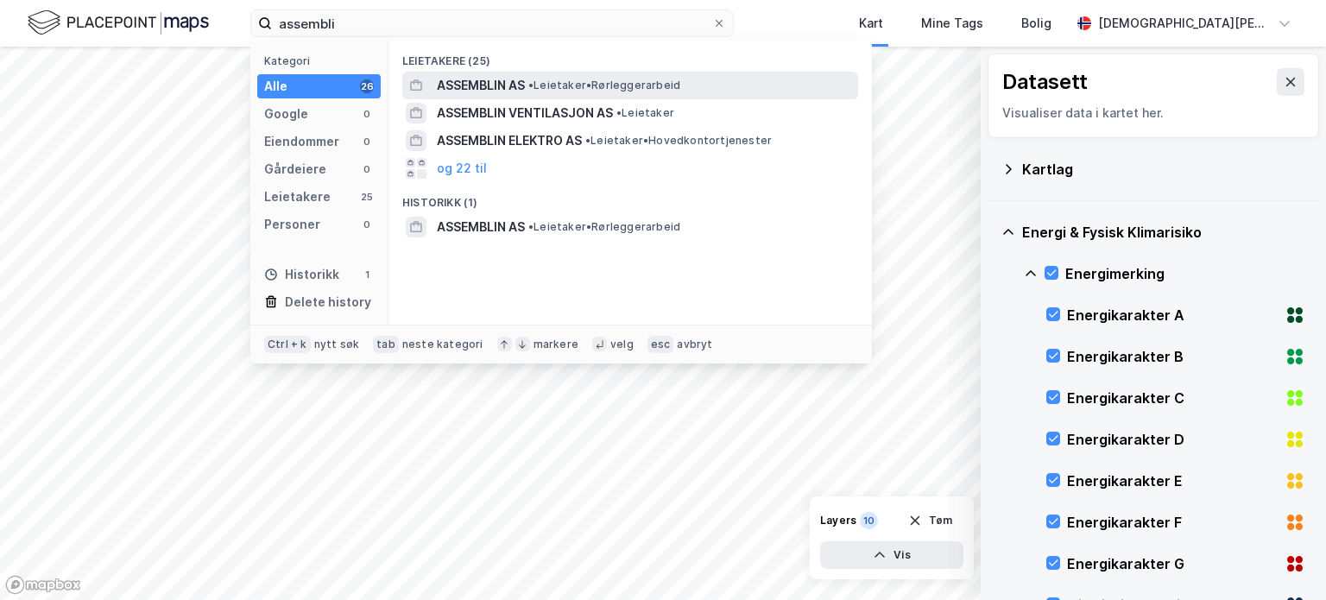
click at [495, 79] on span "ASSEMBLIN AS" at bounding box center [481, 85] width 88 height 21
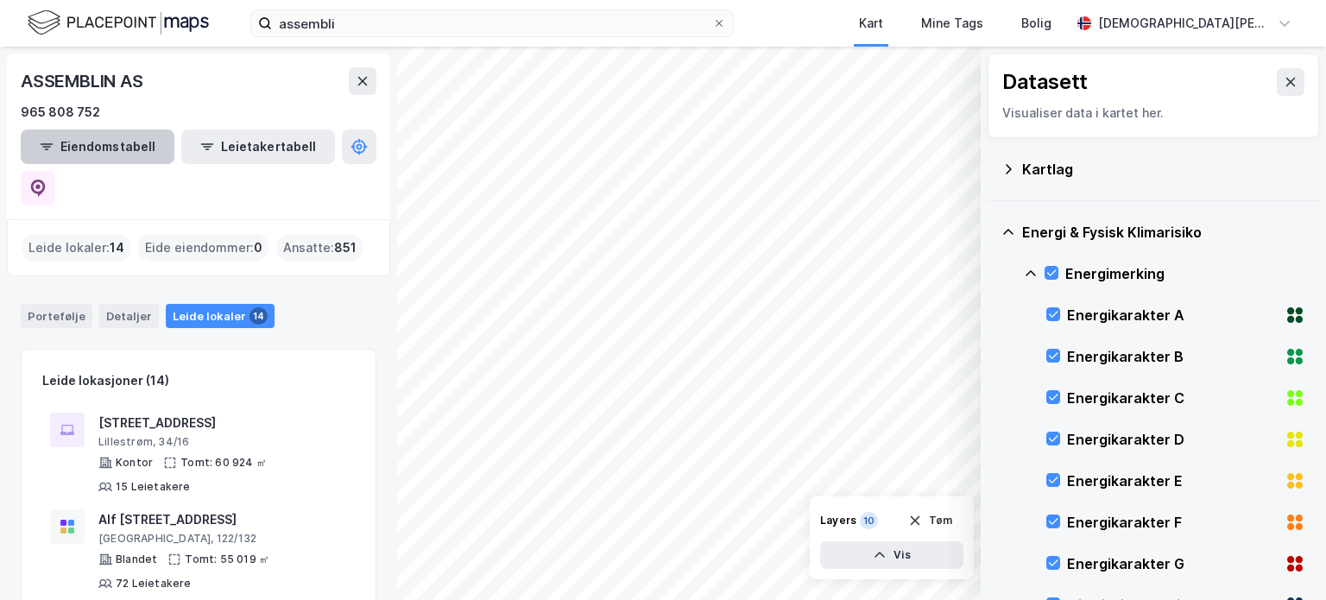
click at [98, 148] on button "Eiendomstabell" at bounding box center [98, 146] width 154 height 35
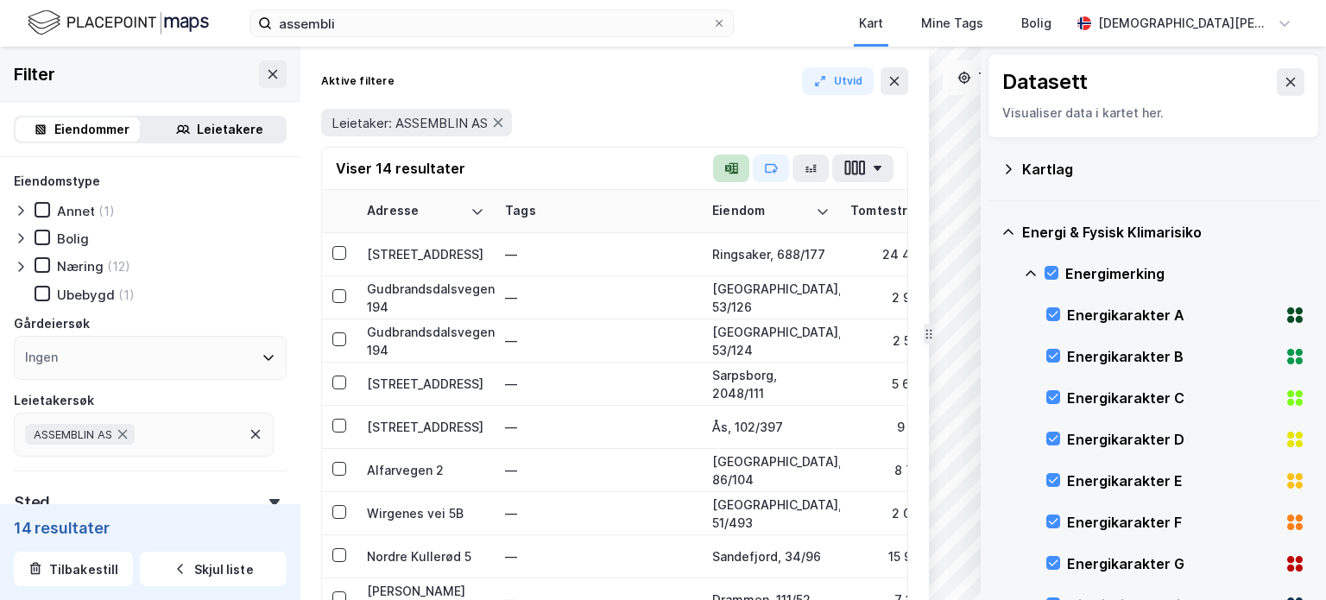
click at [733, 168] on icon "button" at bounding box center [731, 168] width 14 height 14
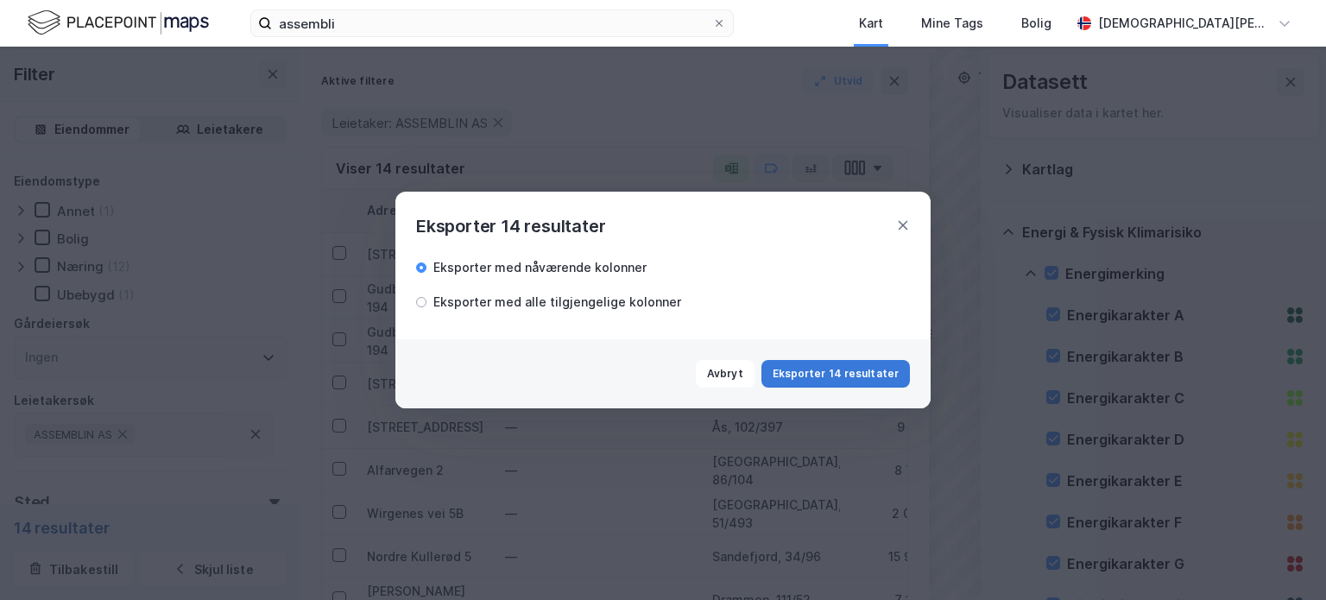
click at [856, 369] on button "Eksporter 14 resultater" at bounding box center [835, 374] width 148 height 28
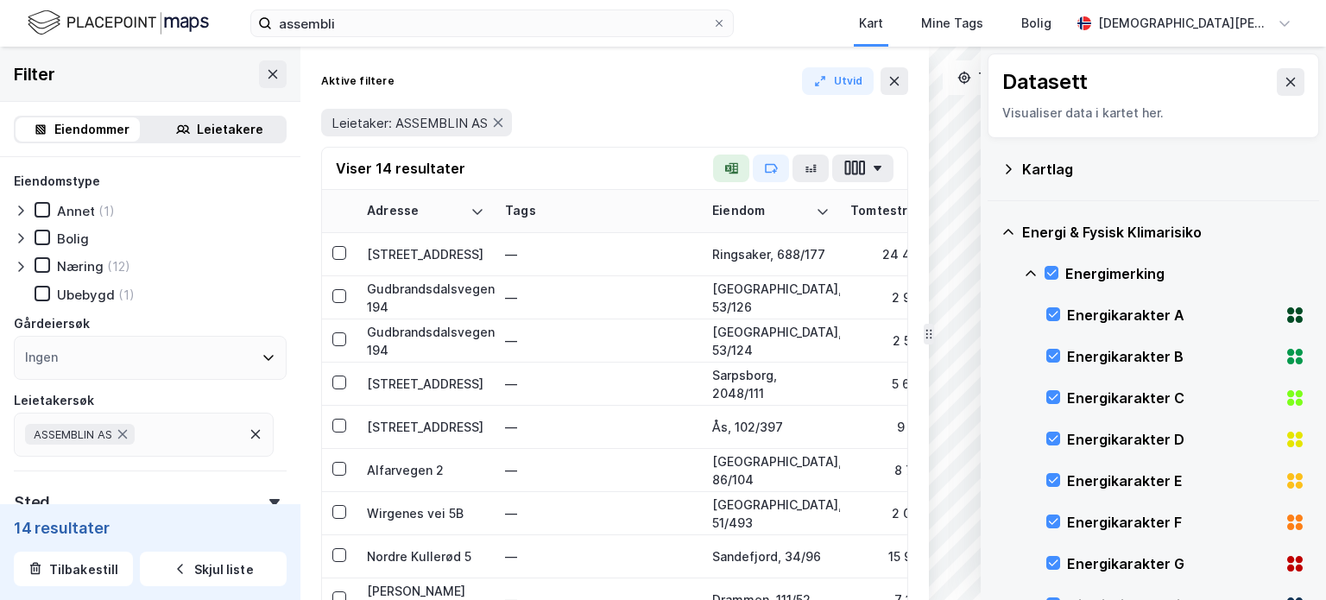
click at [194, 23] on img at bounding box center [118, 23] width 181 height 30
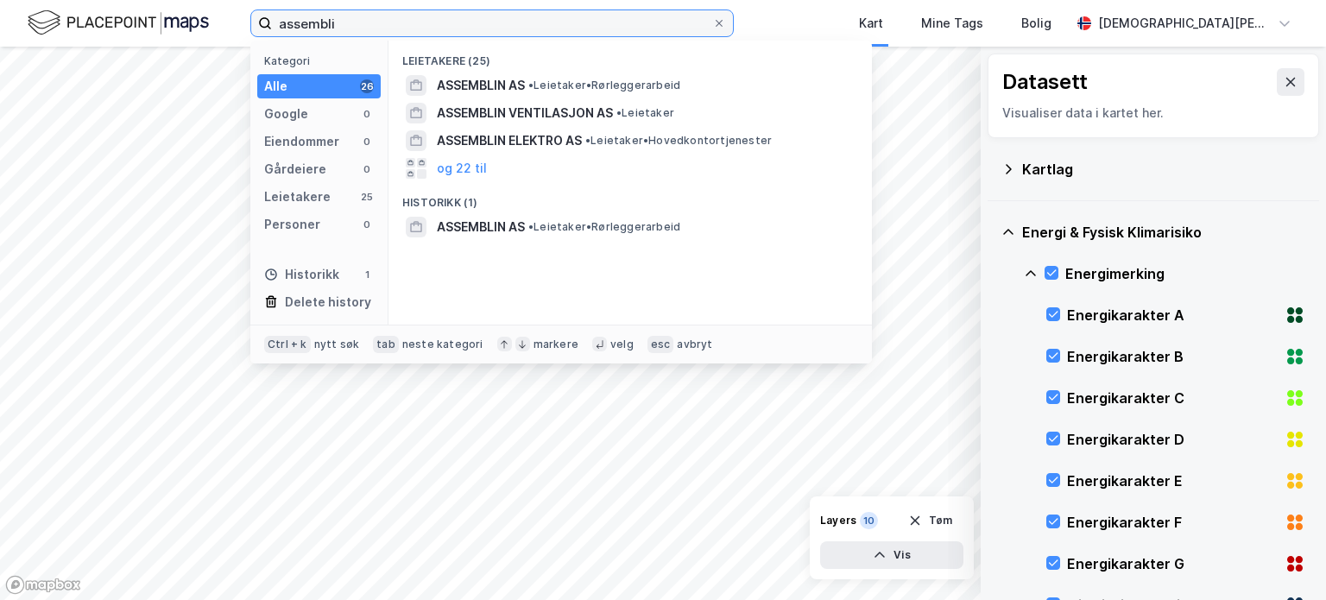
click at [401, 24] on input "assembli" at bounding box center [492, 23] width 440 height 26
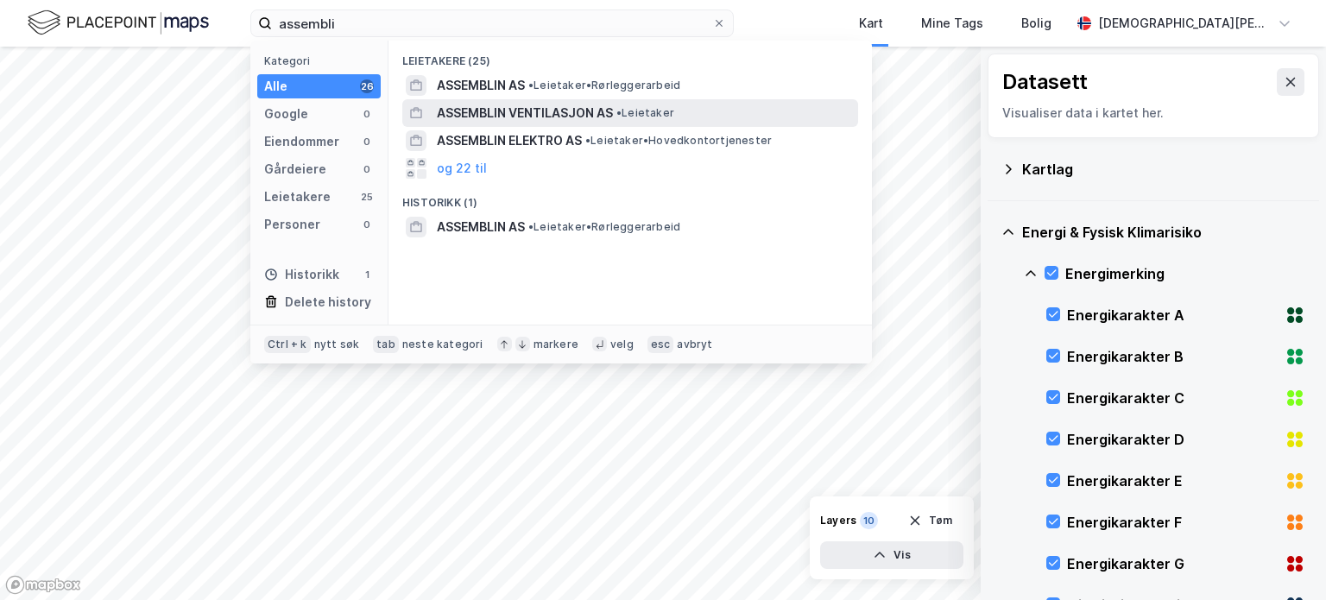
click at [498, 107] on span "ASSEMBLIN VENTILASJON AS" at bounding box center [525, 113] width 176 height 21
